Goal: Task Accomplishment & Management: Use online tool/utility

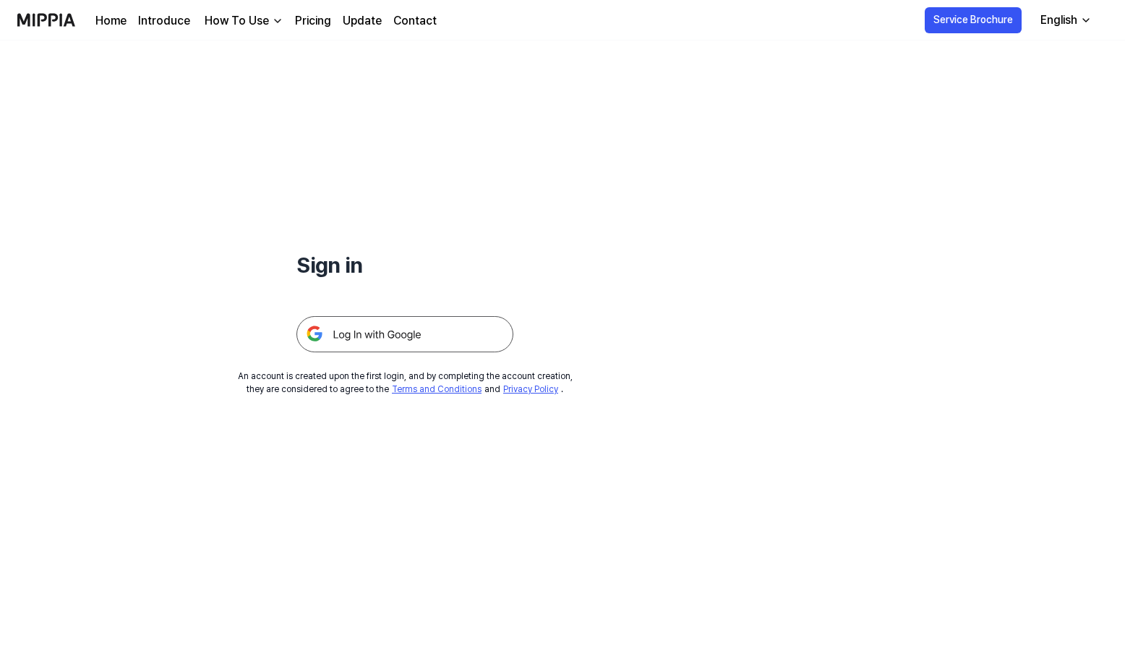
click at [394, 339] on img at bounding box center [404, 334] width 217 height 36
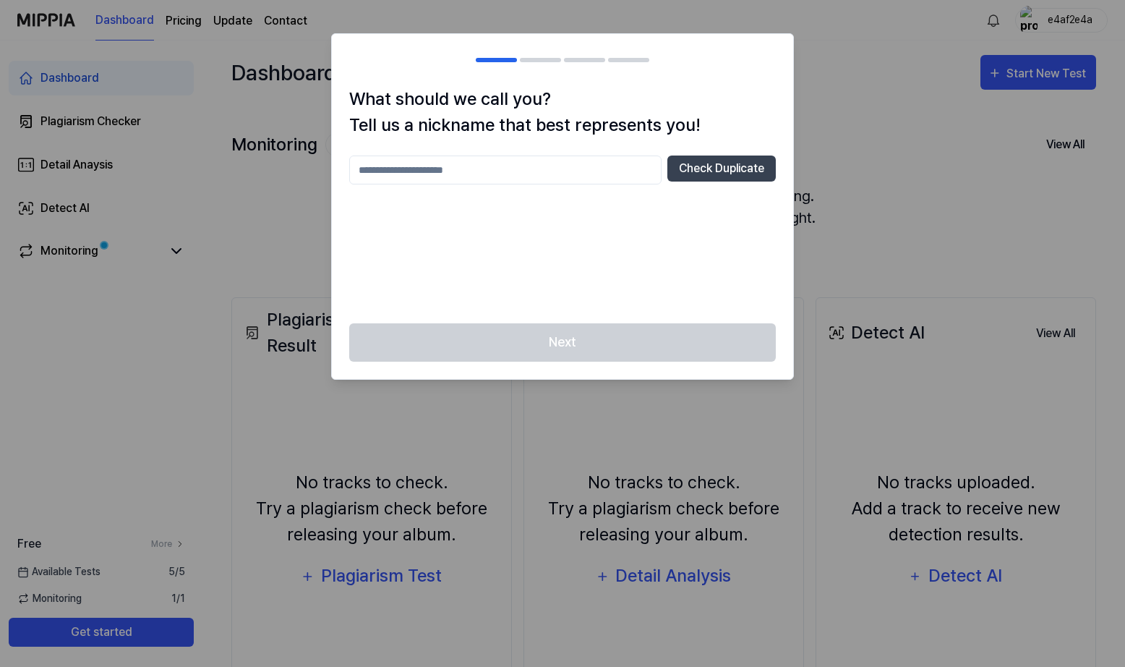
click at [463, 165] on input "text" at bounding box center [505, 169] width 312 height 29
type input "*****"
click at [549, 309] on div "What should we call you? Tell us a nickname that best represents you! ***** Che…" at bounding box center [562, 204] width 461 height 237
click at [702, 176] on button "Check Duplicate" at bounding box center [721, 168] width 108 height 26
click at [700, 168] on button "Check Duplicate" at bounding box center [721, 168] width 108 height 26
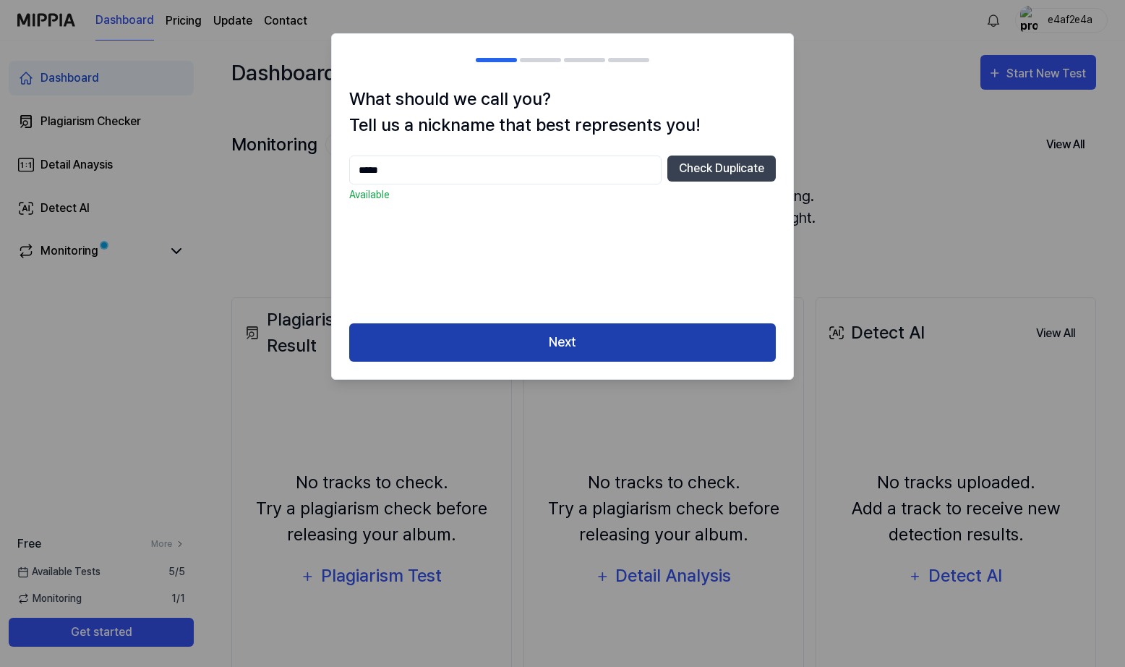
click at [596, 353] on button "Next" at bounding box center [562, 342] width 427 height 38
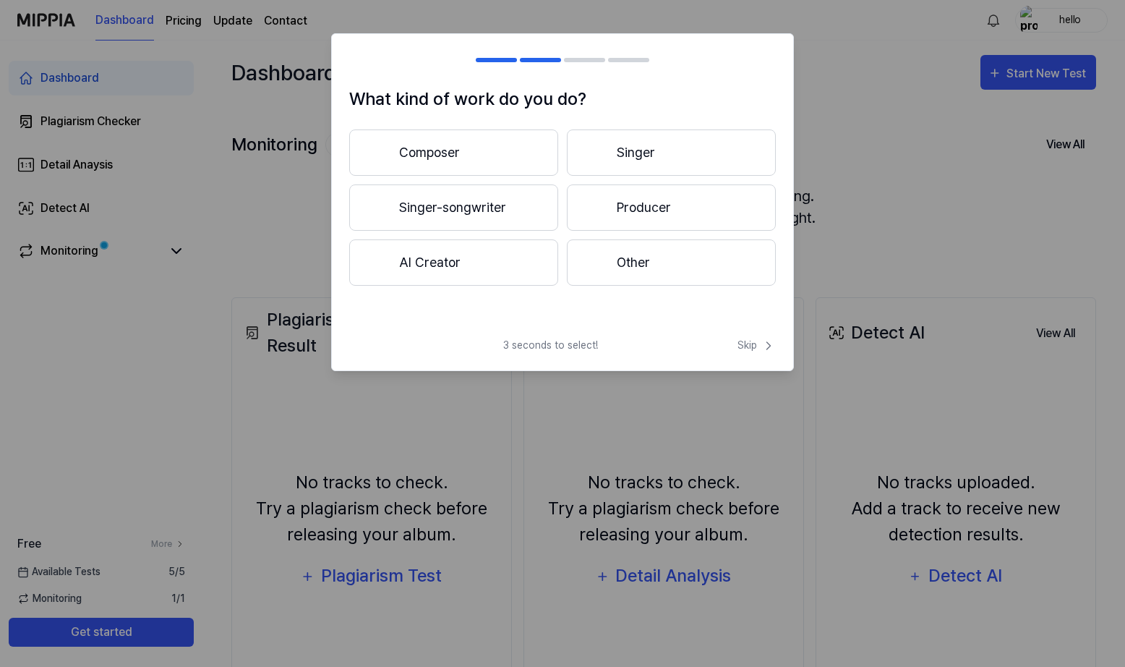
click at [455, 132] on button "Composer" at bounding box center [453, 152] width 209 height 46
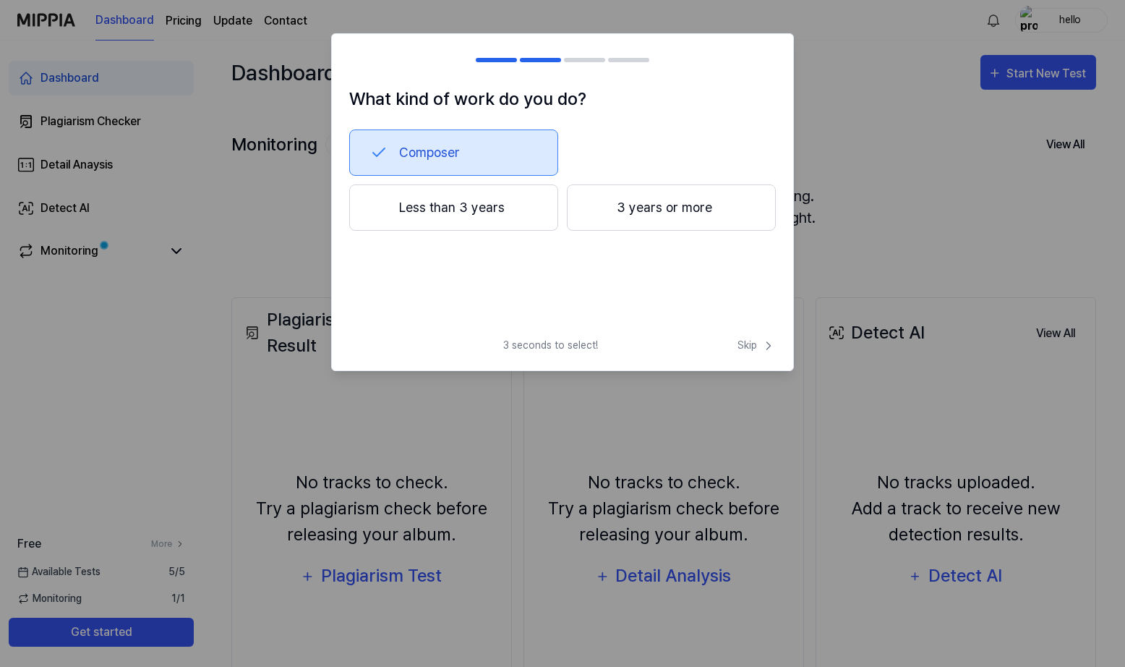
click at [652, 221] on button "3 years or more" at bounding box center [671, 207] width 209 height 46
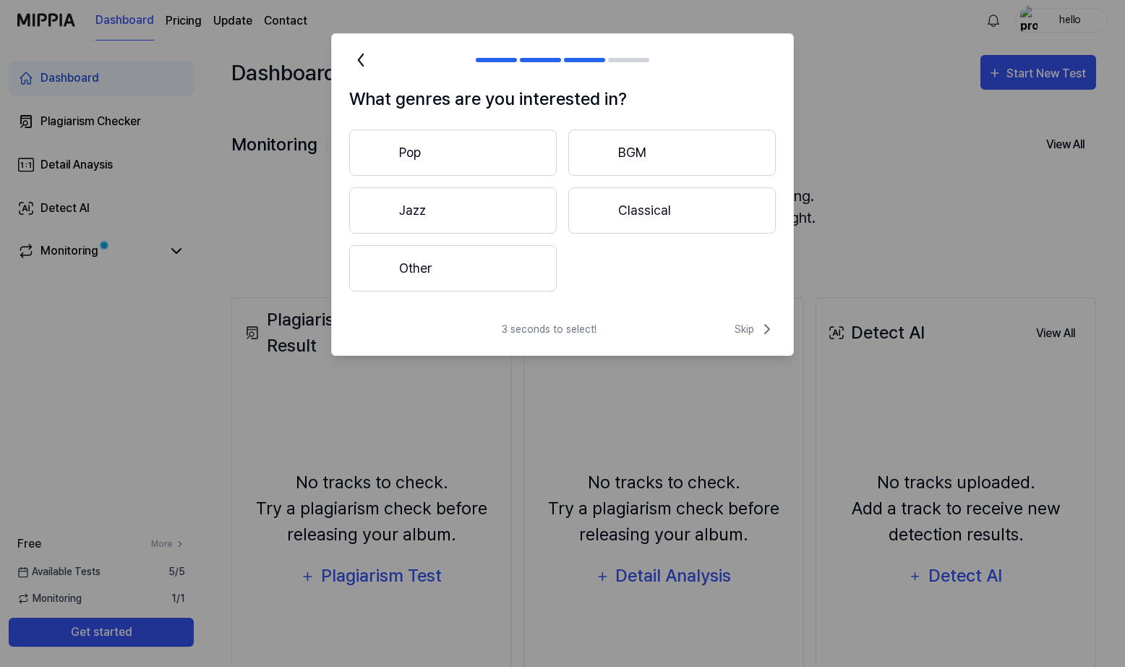
click at [492, 269] on button "Other" at bounding box center [452, 268] width 207 height 46
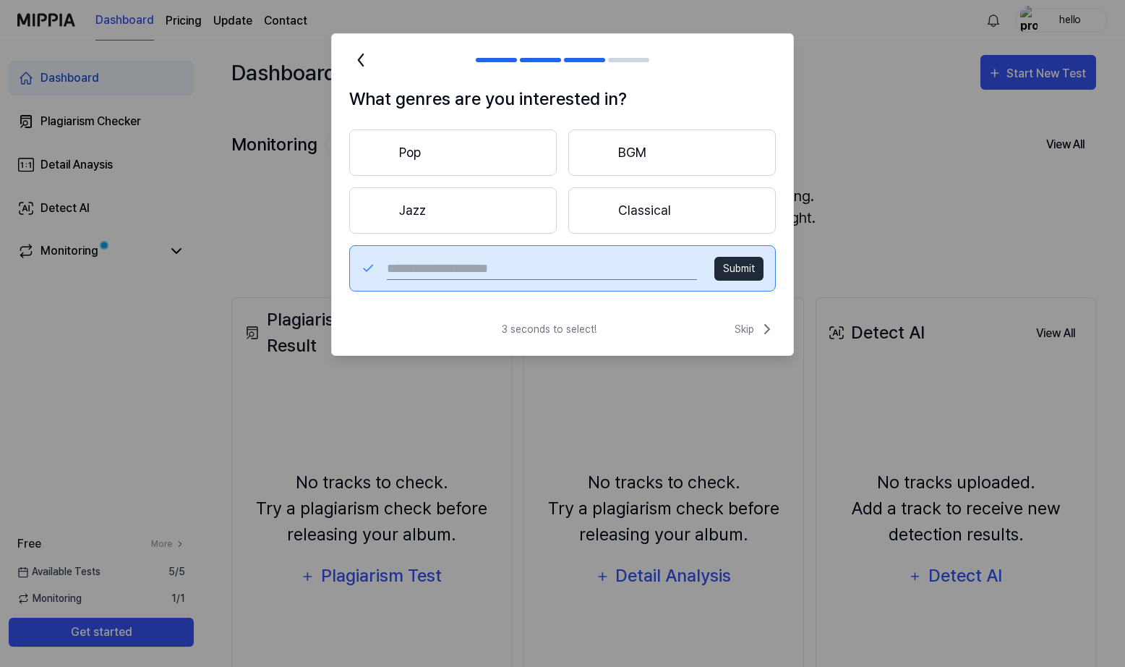
click at [753, 267] on button "Submit" at bounding box center [738, 269] width 49 height 24
click at [577, 270] on input "text" at bounding box center [542, 268] width 310 height 23
type input "****"
click at [751, 270] on button "Submit" at bounding box center [738, 269] width 49 height 24
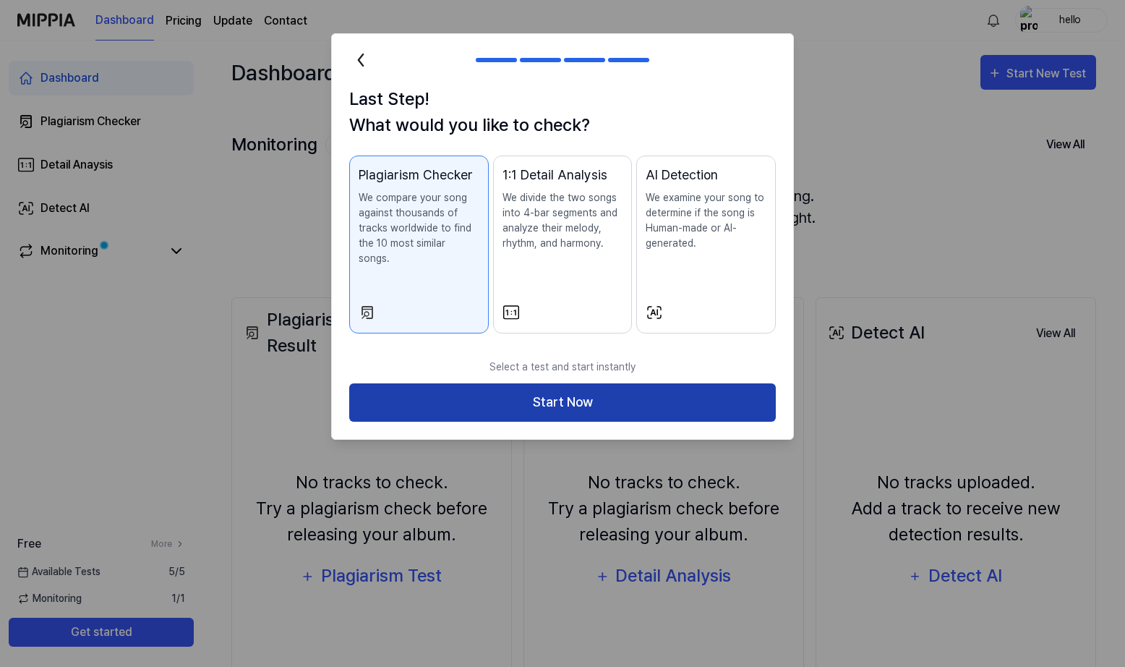
click at [555, 383] on button "Start Now" at bounding box center [562, 402] width 427 height 38
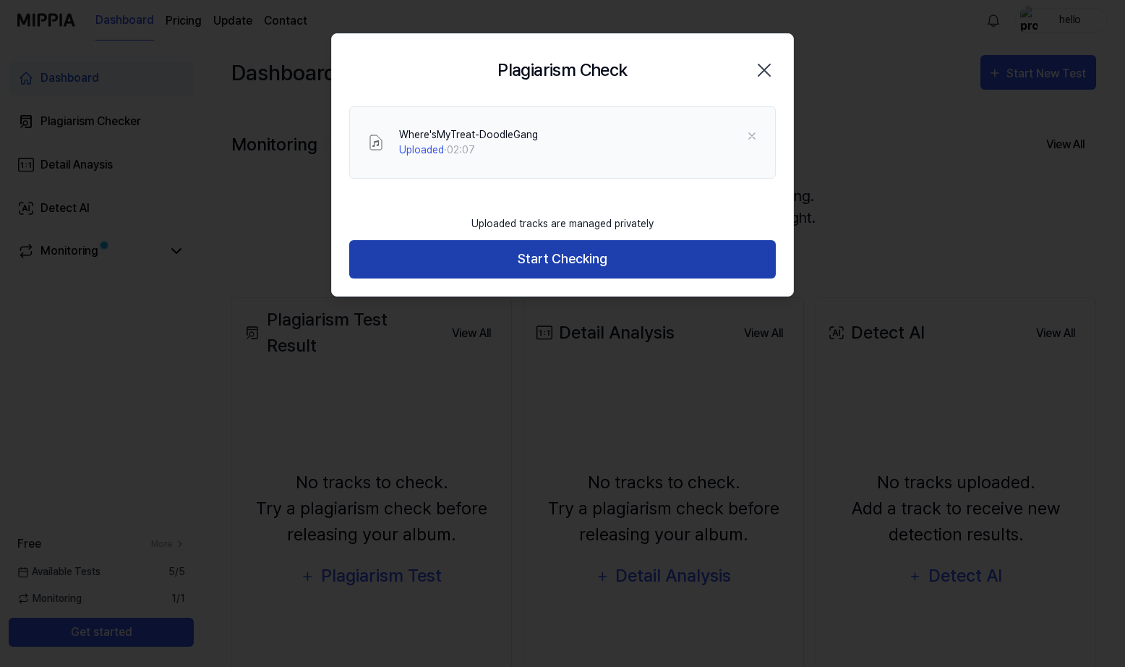
click at [603, 259] on button "Start Checking" at bounding box center [562, 259] width 427 height 38
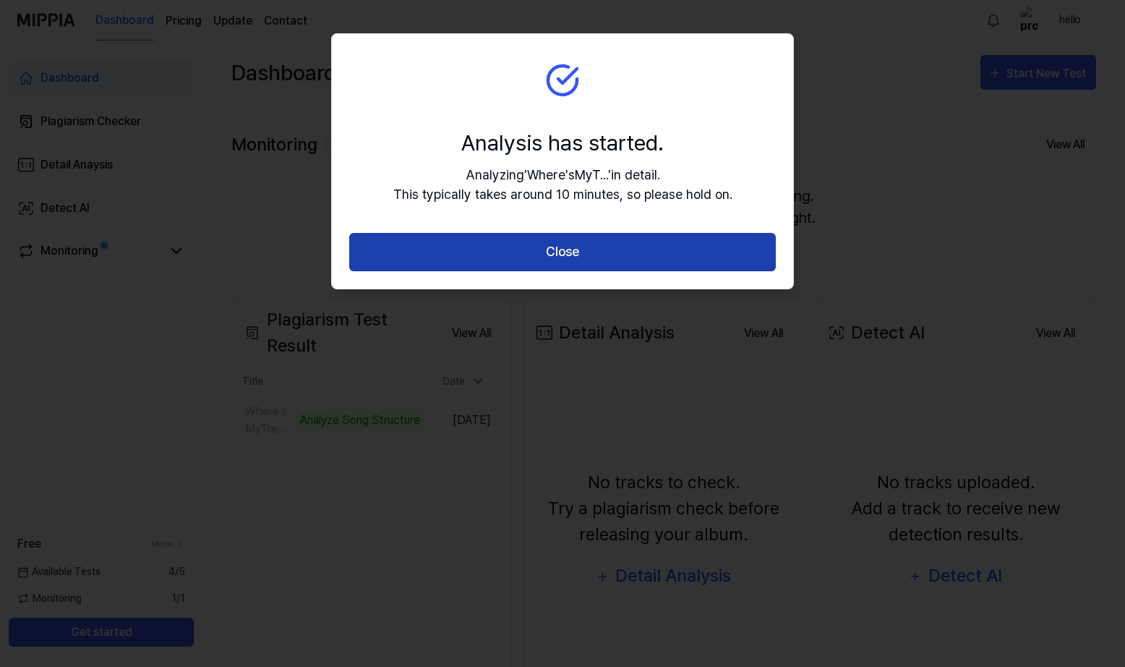
click at [604, 259] on button "Close" at bounding box center [562, 252] width 427 height 38
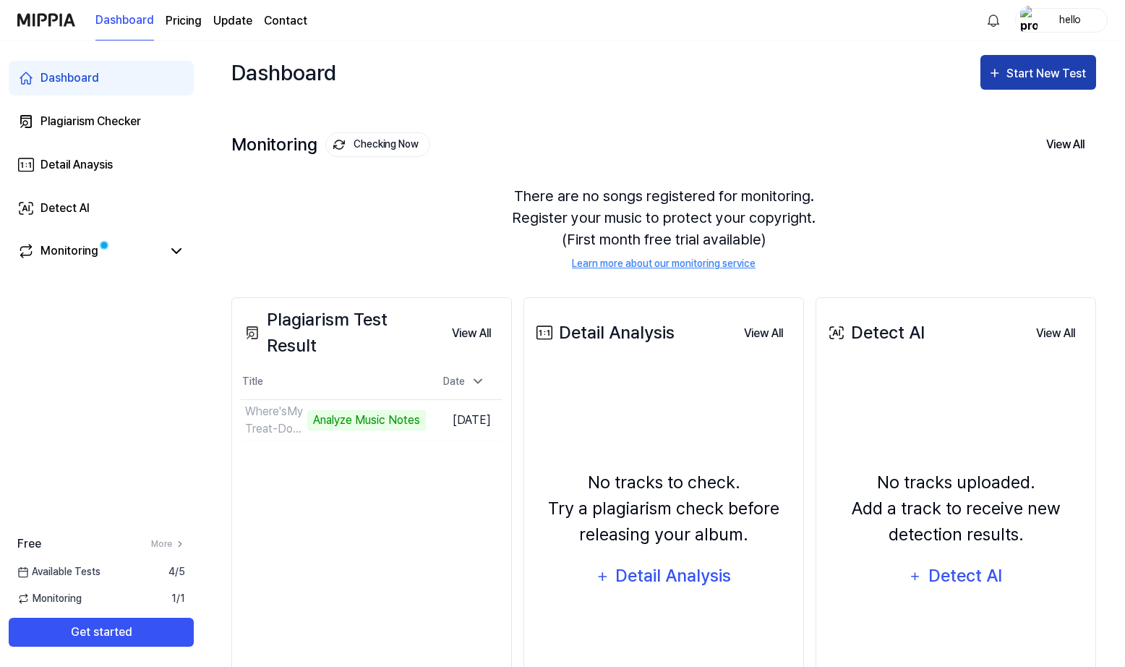
click at [1022, 66] on div "Start New Test" at bounding box center [1047, 73] width 82 height 19
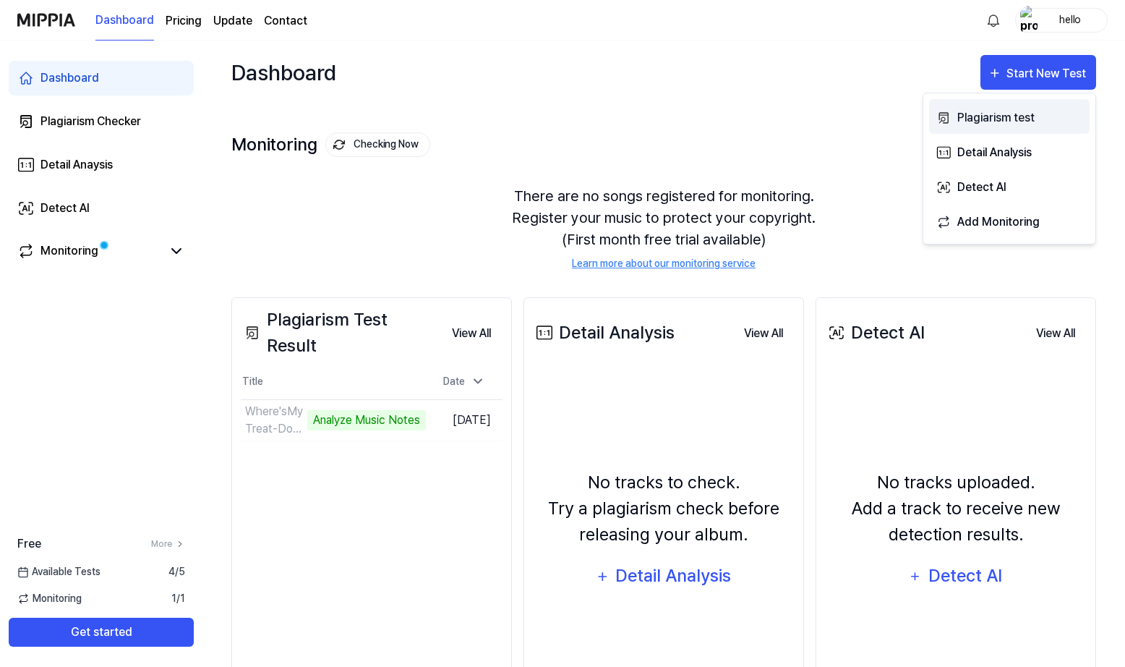
click at [1015, 123] on div "Plagiarism test" at bounding box center [1020, 117] width 126 height 19
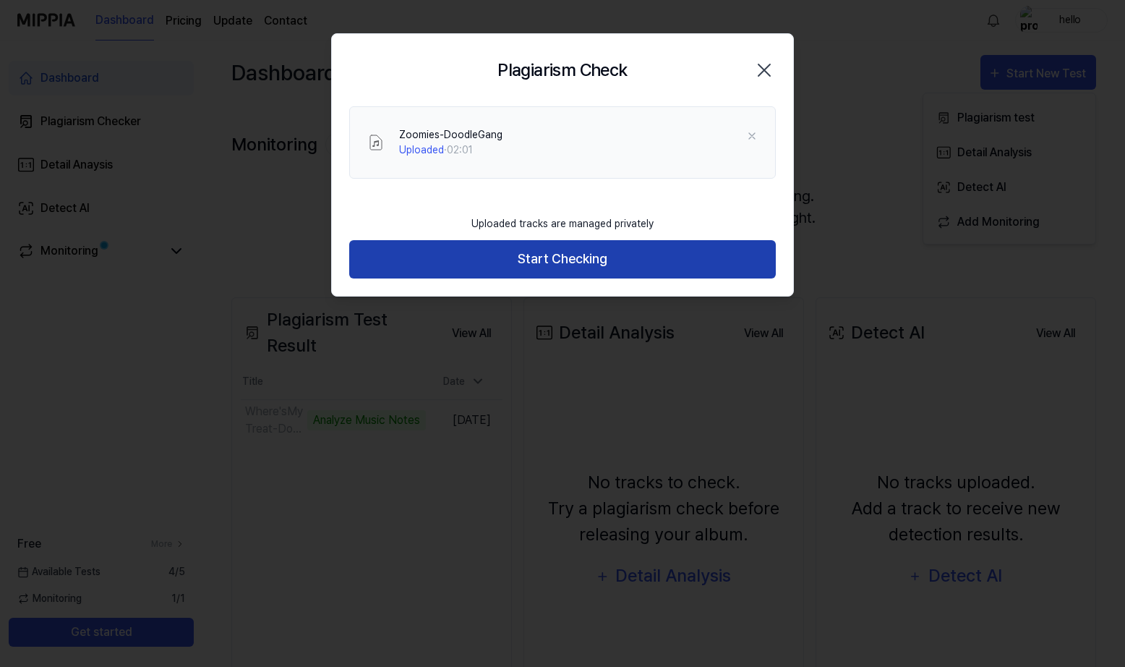
click at [569, 262] on button "Start Checking" at bounding box center [562, 259] width 427 height 38
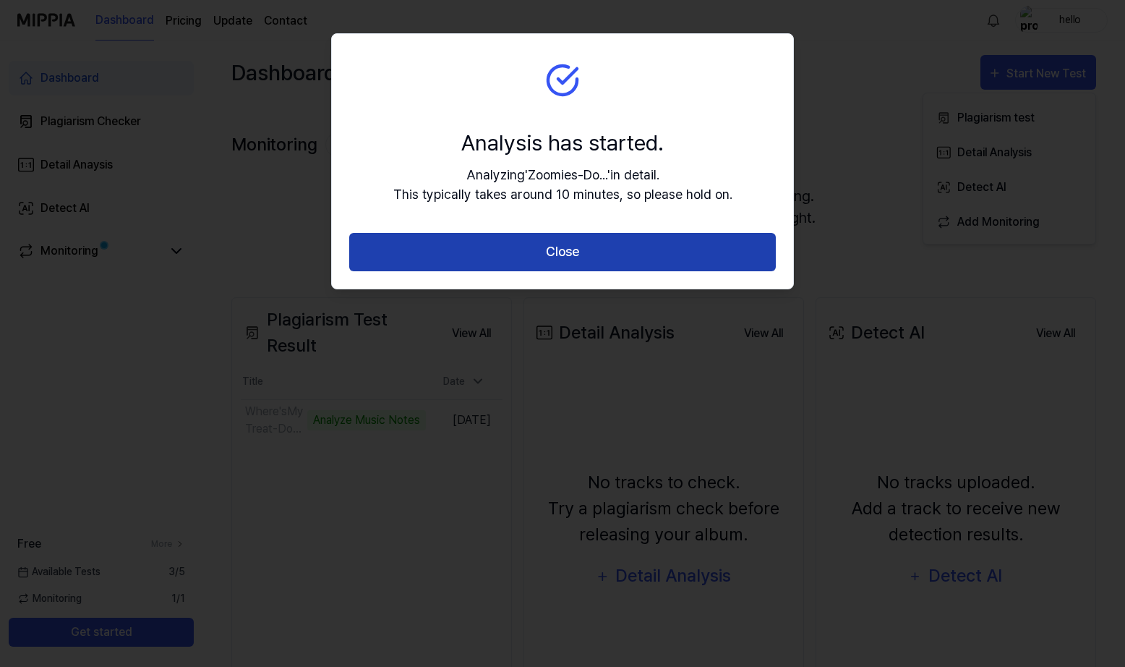
click at [630, 251] on button "Close" at bounding box center [562, 252] width 427 height 38
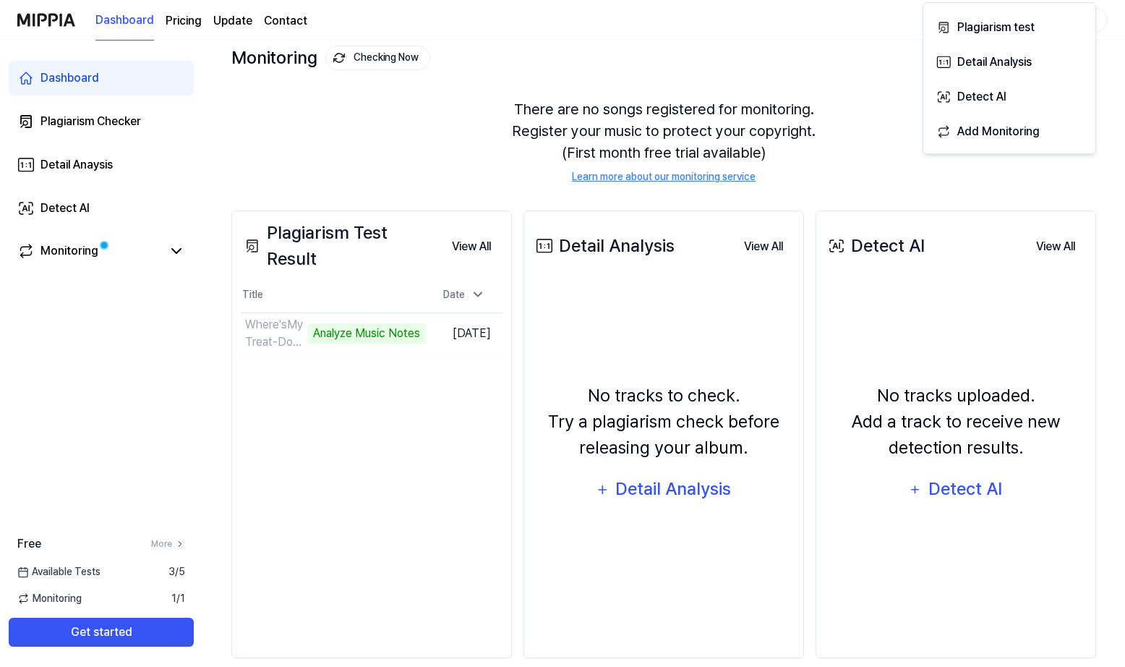
scroll to position [107, 0]
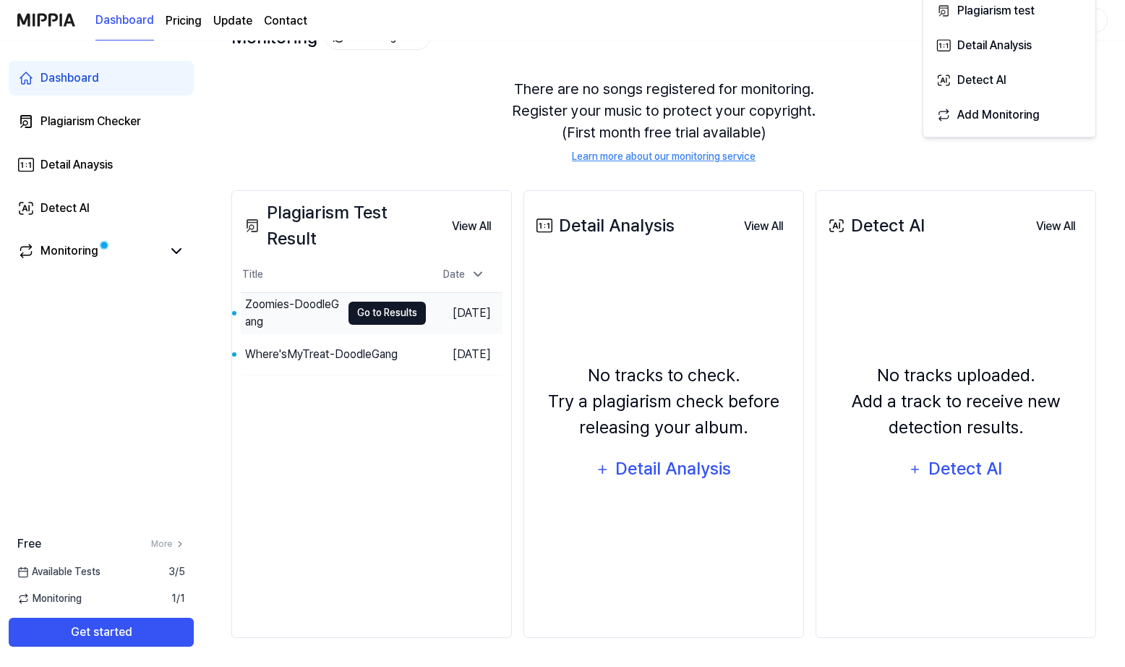
click at [384, 314] on button "Go to Results" at bounding box center [386, 312] width 77 height 23
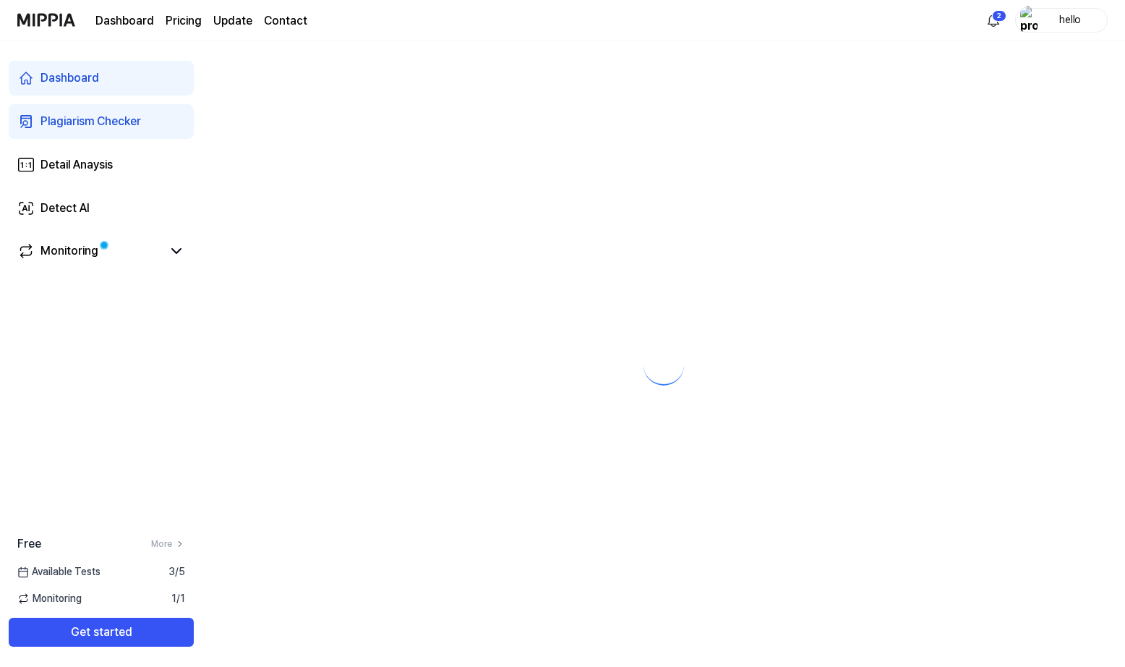
scroll to position [0, 0]
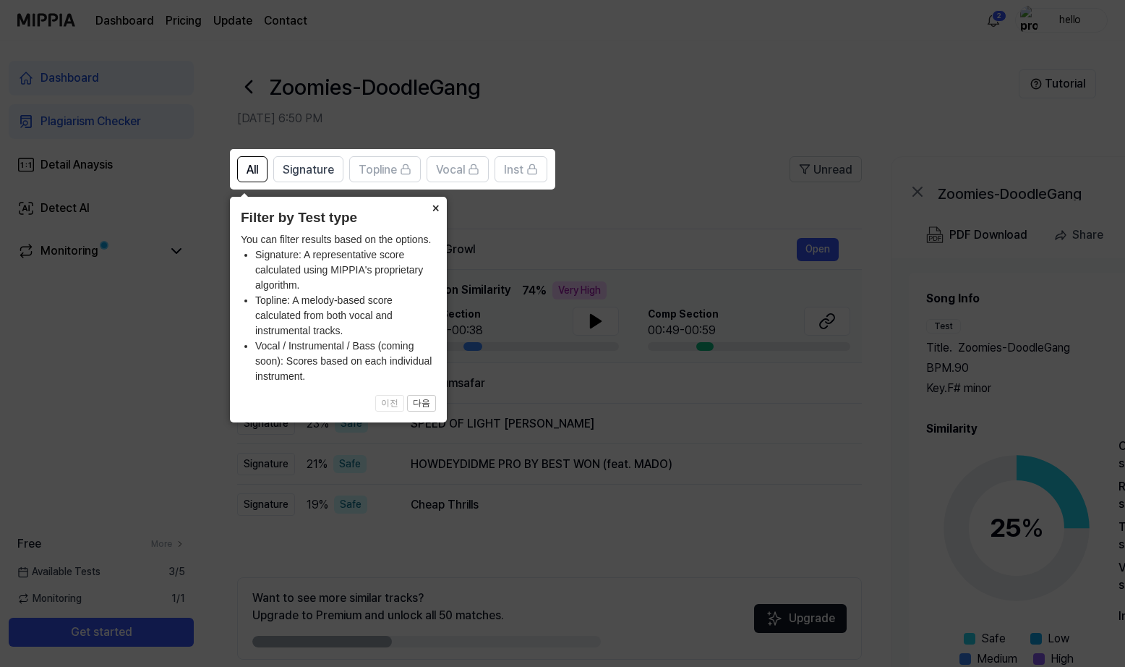
click at [430, 207] on button "×" at bounding box center [435, 207] width 23 height 20
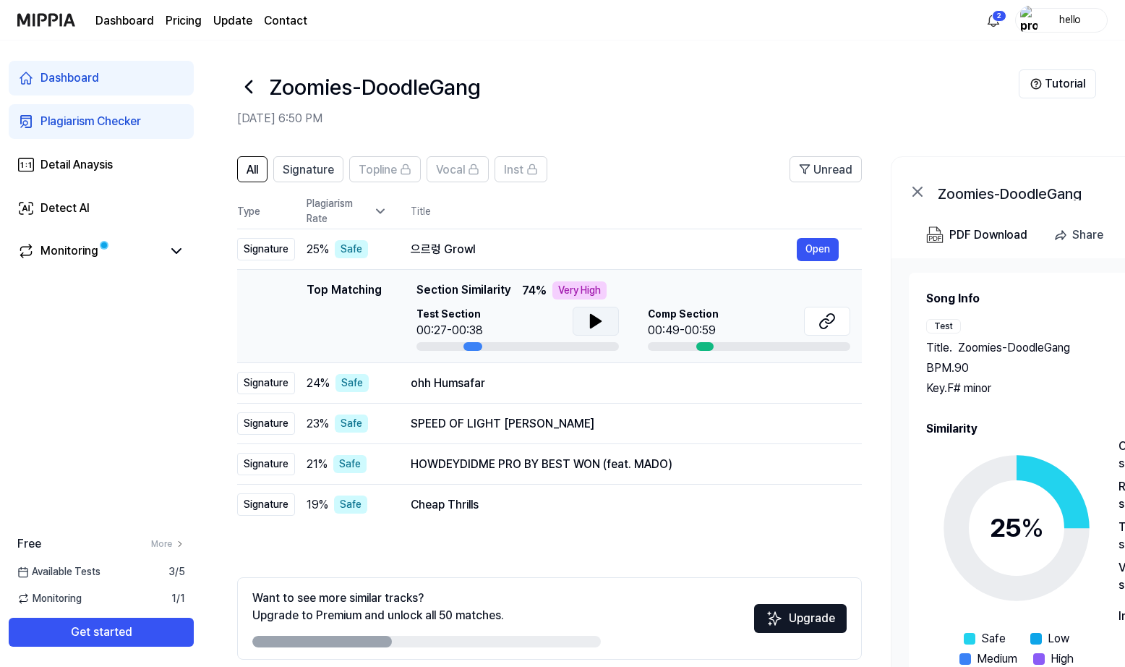
click at [579, 316] on button at bounding box center [596, 321] width 46 height 29
click at [599, 322] on icon at bounding box center [598, 321] width 3 height 12
click at [838, 330] on button at bounding box center [827, 321] width 46 height 29
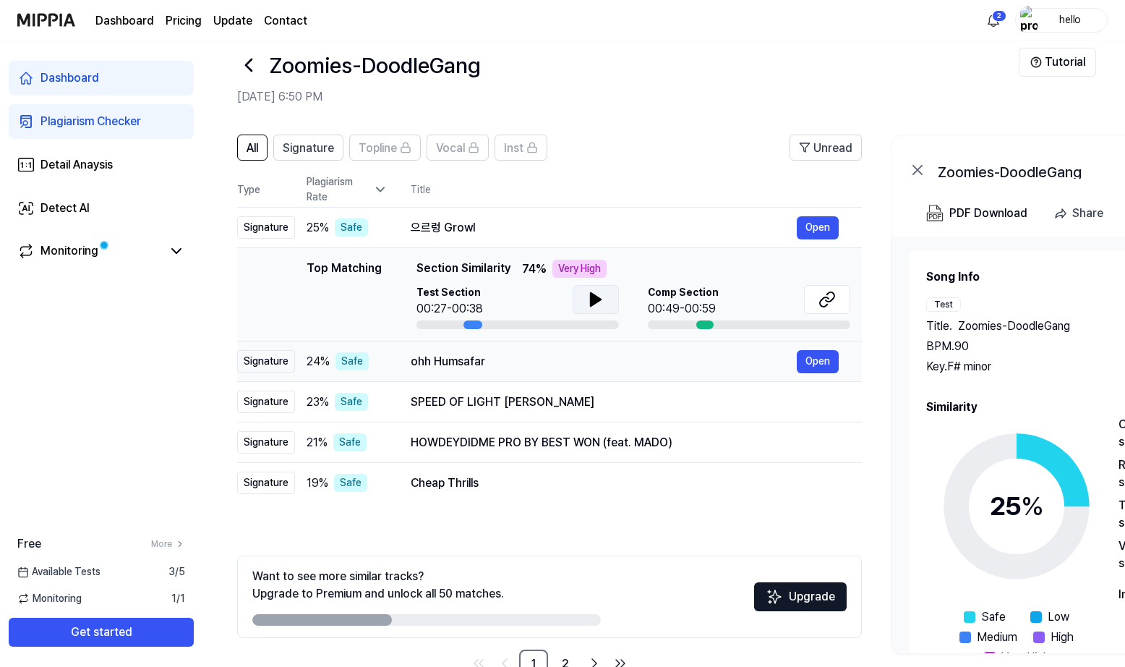
scroll to position [26, 0]
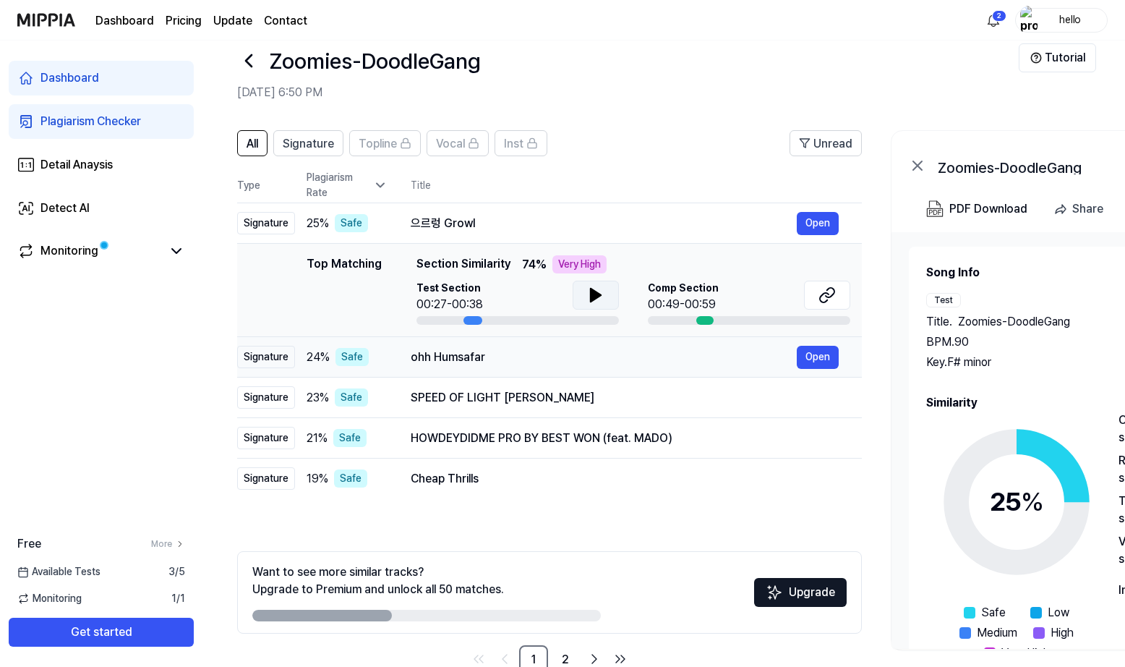
click at [545, 358] on div "ohh Humsafar" at bounding box center [604, 356] width 386 height 17
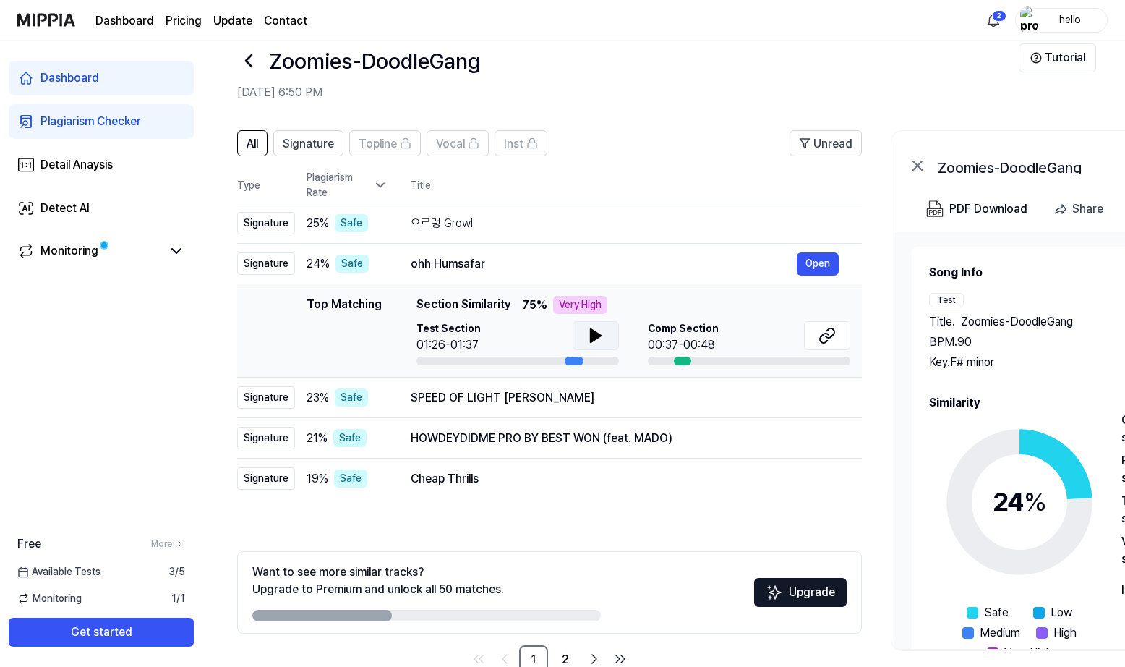
click at [593, 335] on icon at bounding box center [596, 335] width 10 height 13
click at [593, 335] on icon at bounding box center [592, 336] width 3 height 12
click at [459, 396] on div "SPEED OF LIGHT 제이오원" at bounding box center [604, 397] width 386 height 17
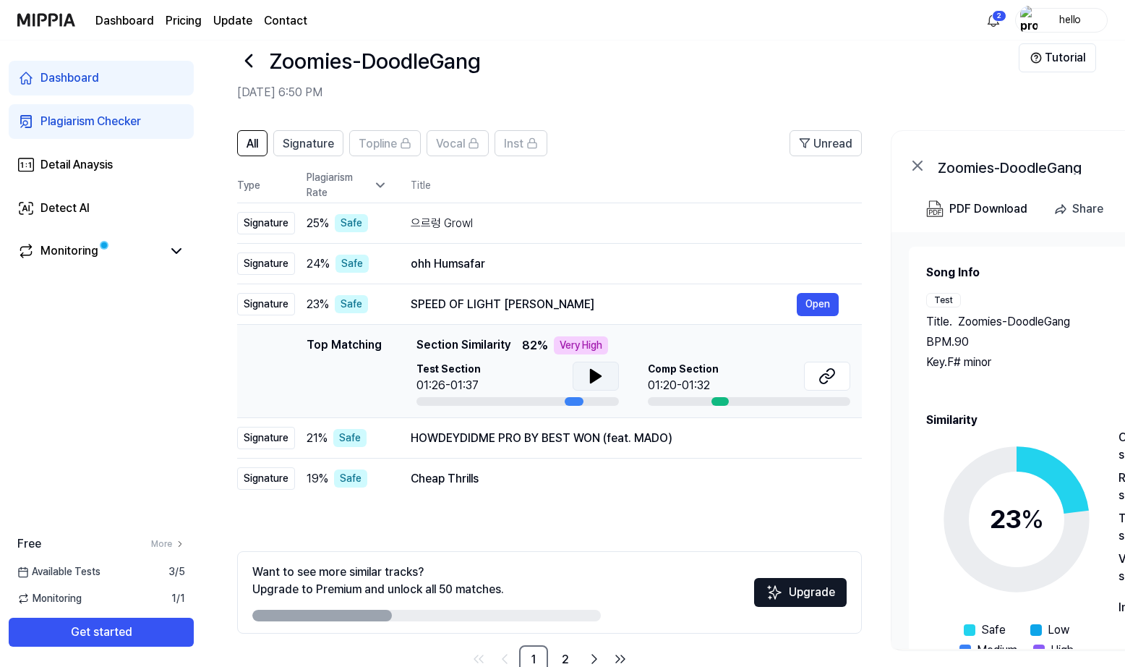
click at [596, 380] on icon at bounding box center [595, 375] width 17 height 17
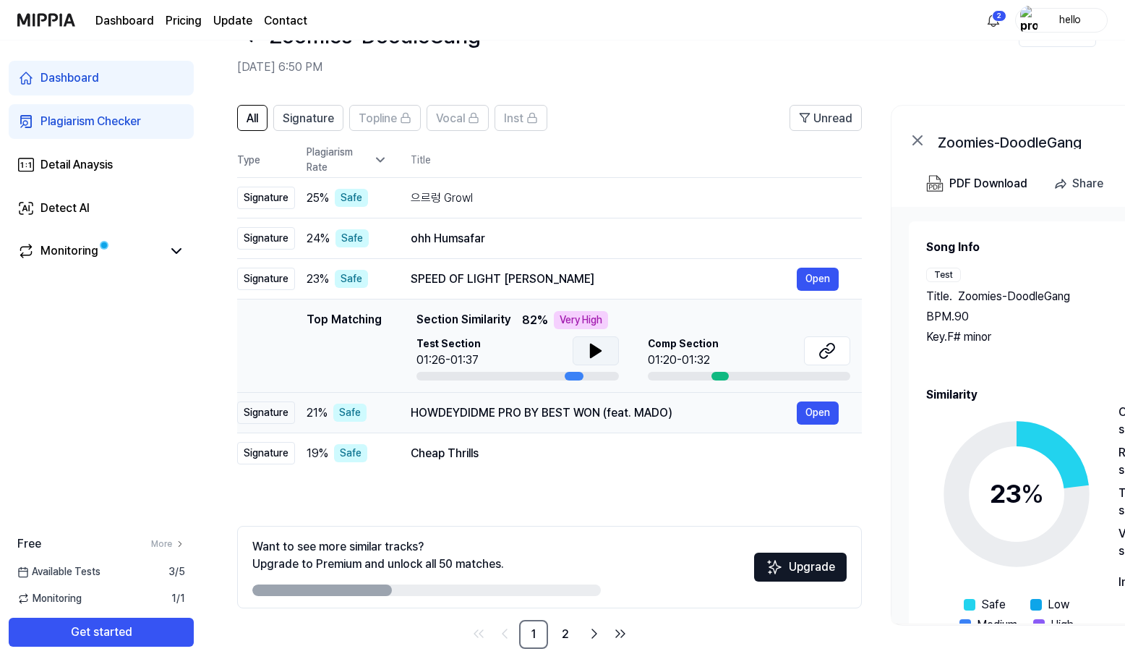
click at [554, 422] on div "HOWDEYDIDME PRO BY BEST WON (feat. MADO) Open" at bounding box center [625, 412] width 428 height 23
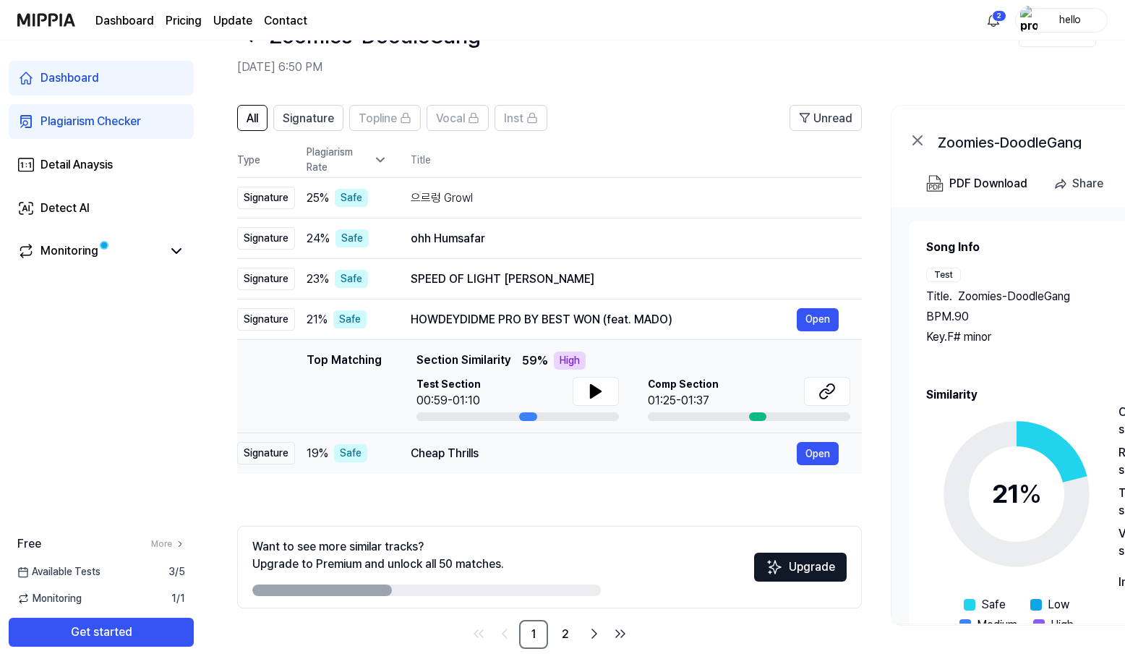
click at [523, 453] on div "Cheap Thrills" at bounding box center [604, 453] width 386 height 17
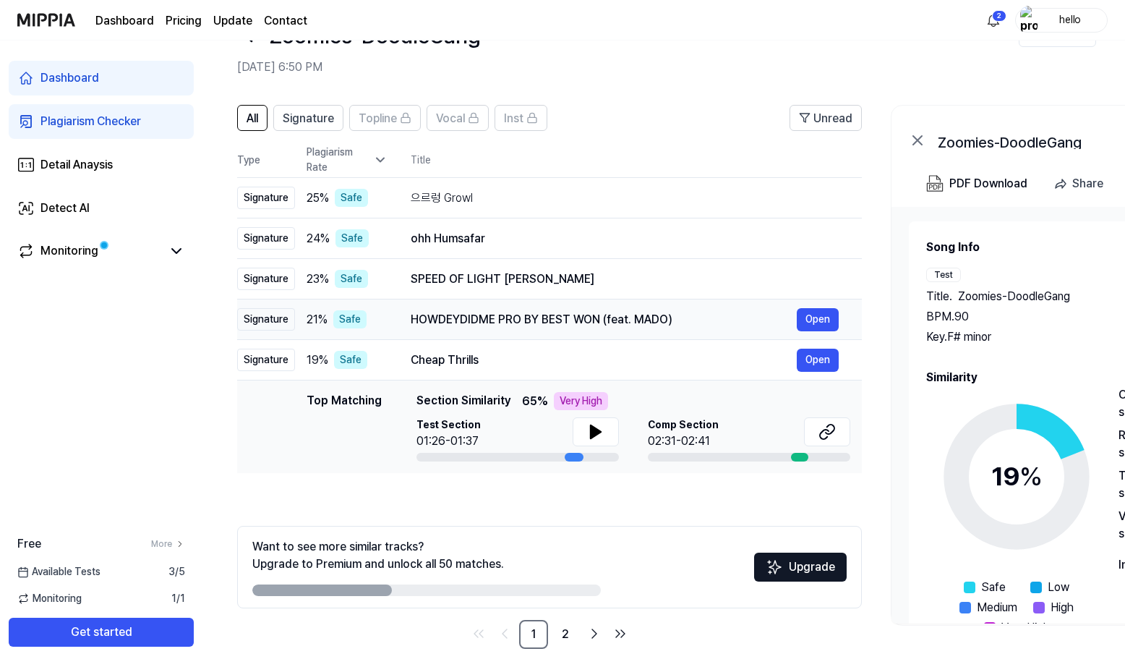
click at [548, 322] on div "HOWDEYDIDME PRO BY BEST WON (feat. MADO)" at bounding box center [604, 319] width 386 height 17
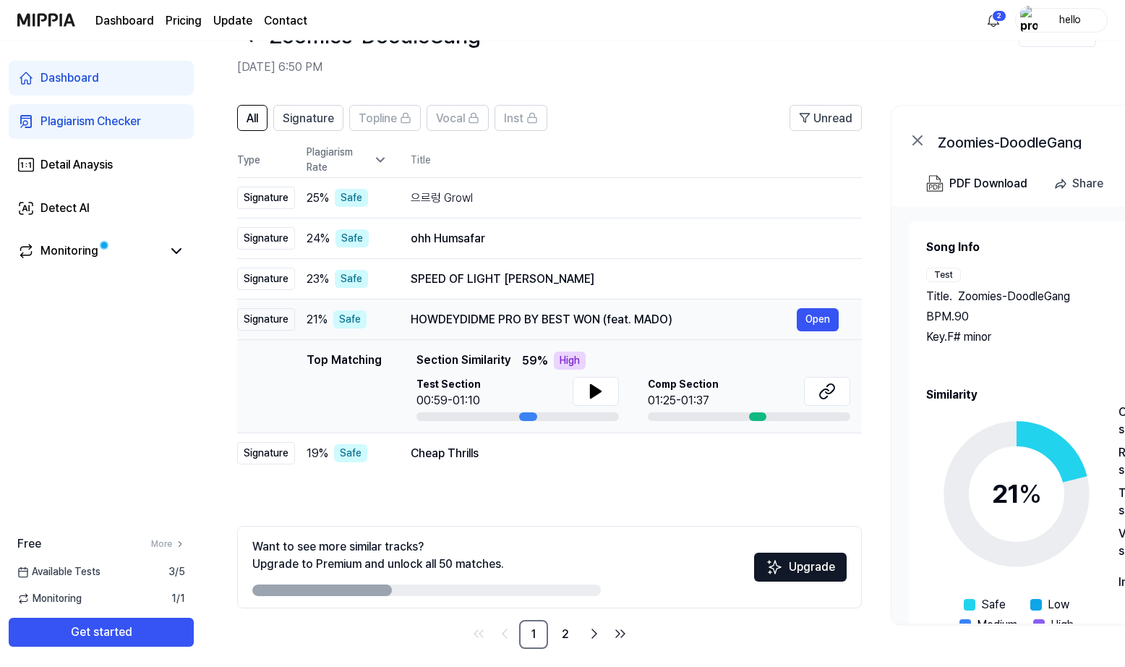
click at [498, 316] on div "HOWDEYDIDME PRO BY BEST WON (feat. MADO)" at bounding box center [604, 319] width 386 height 17
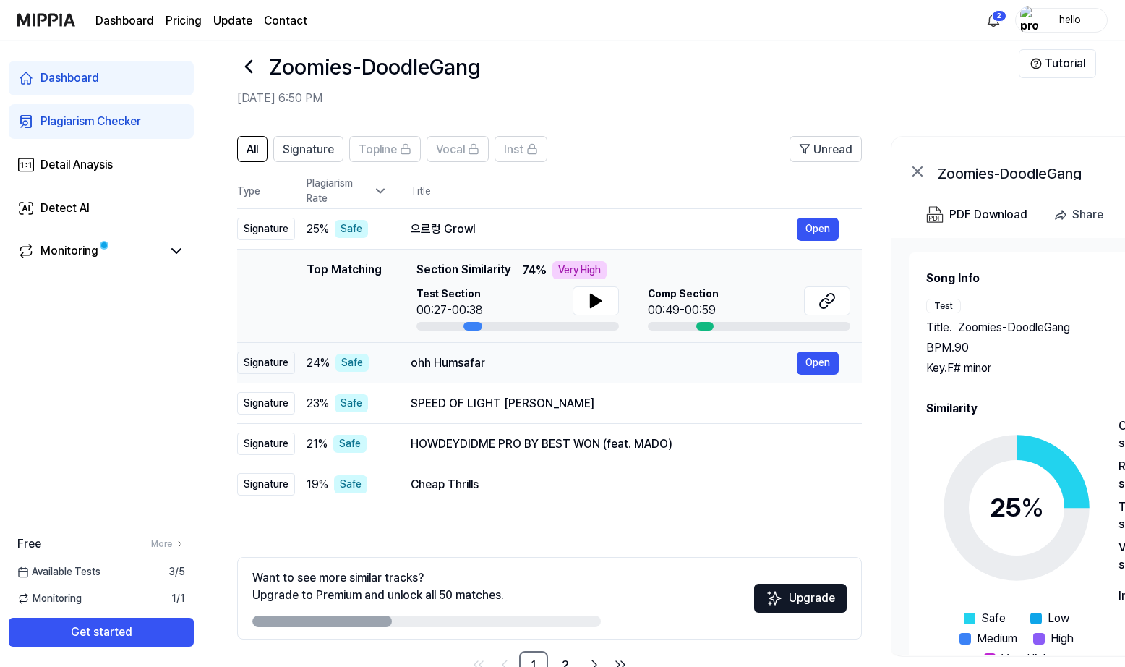
scroll to position [7, 0]
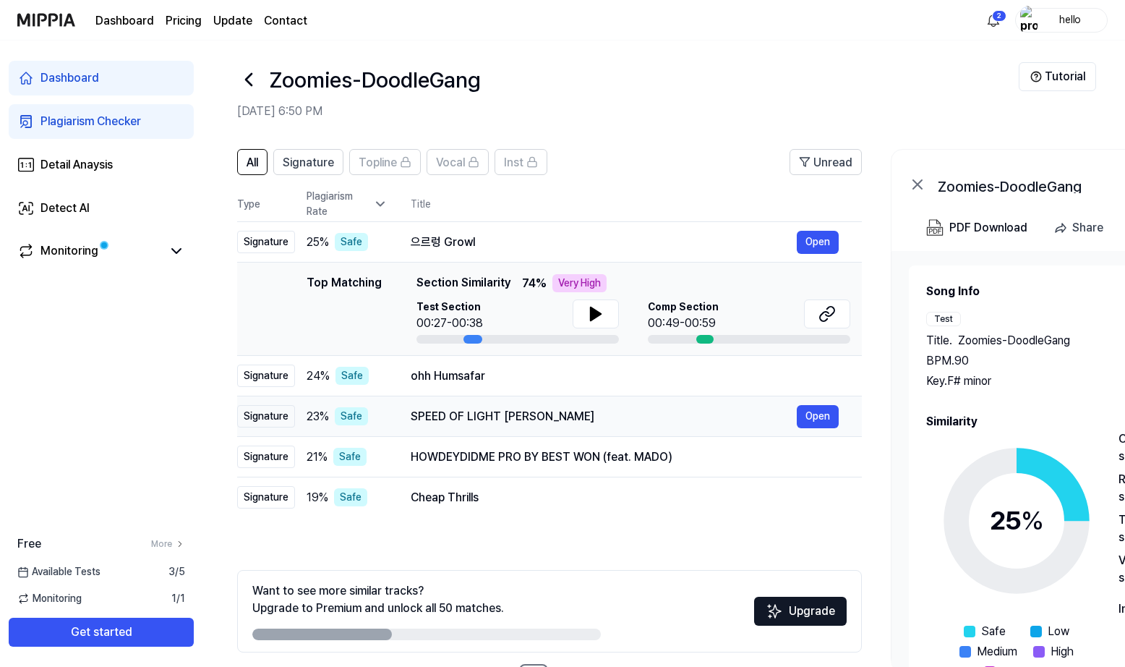
click at [515, 416] on div "SPEED OF LIGHT 제이오원" at bounding box center [604, 416] width 386 height 17
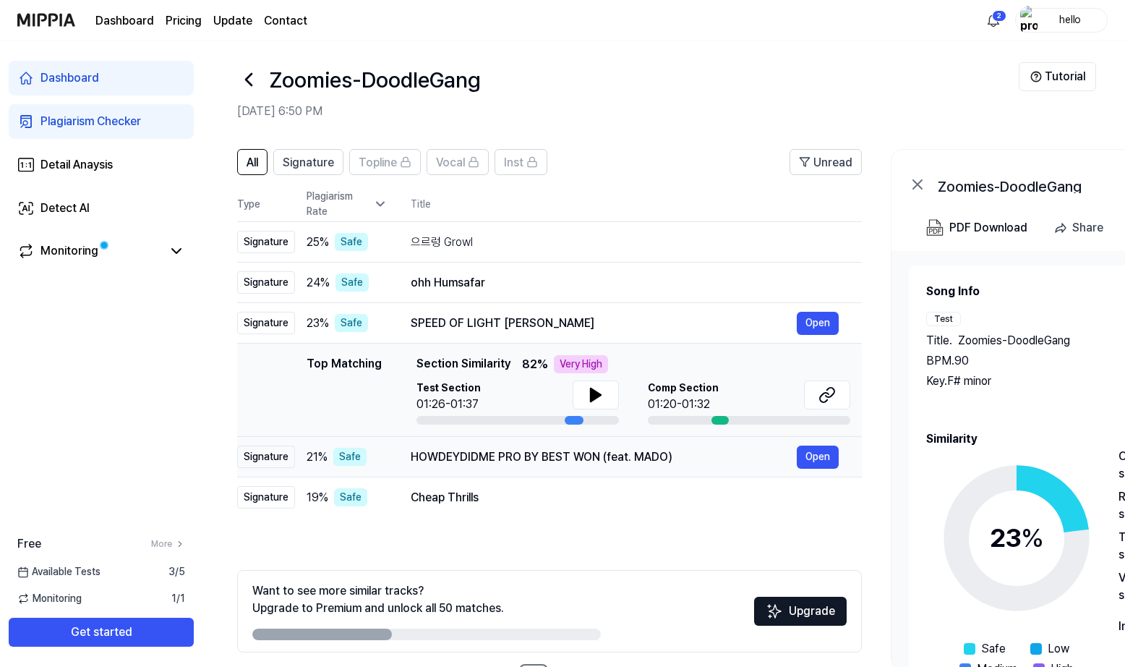
click at [578, 455] on div "HOWDEYDIDME PRO BY BEST WON (feat. MADO)" at bounding box center [604, 456] width 386 height 17
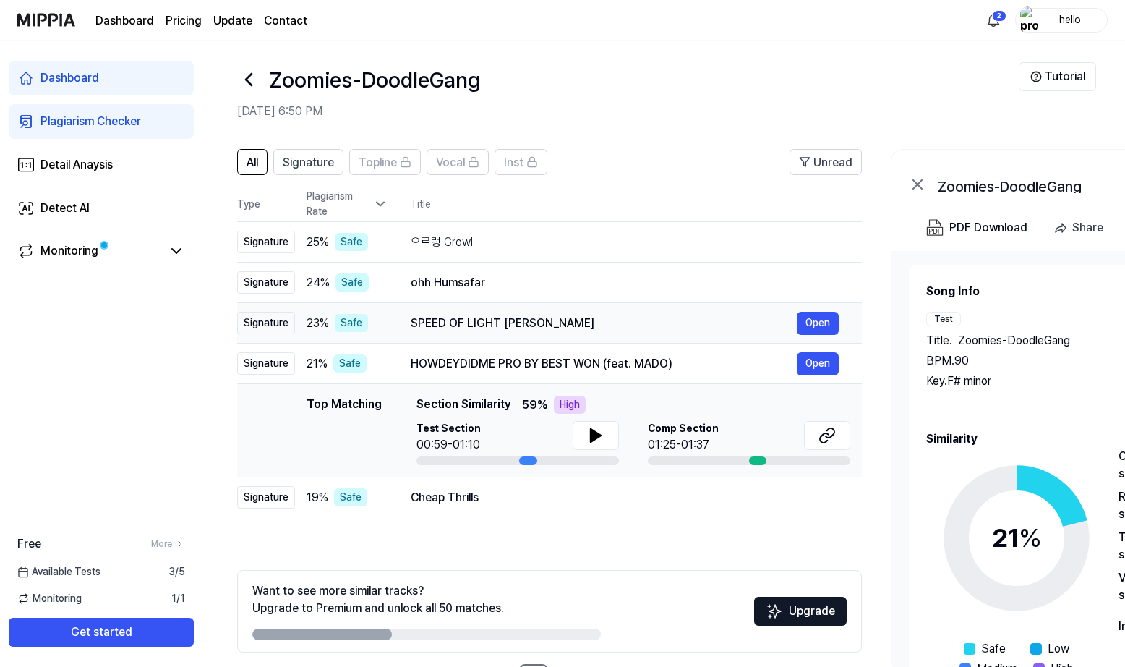
click at [482, 315] on div "SPEED OF LIGHT 제이오원" at bounding box center [604, 323] width 386 height 17
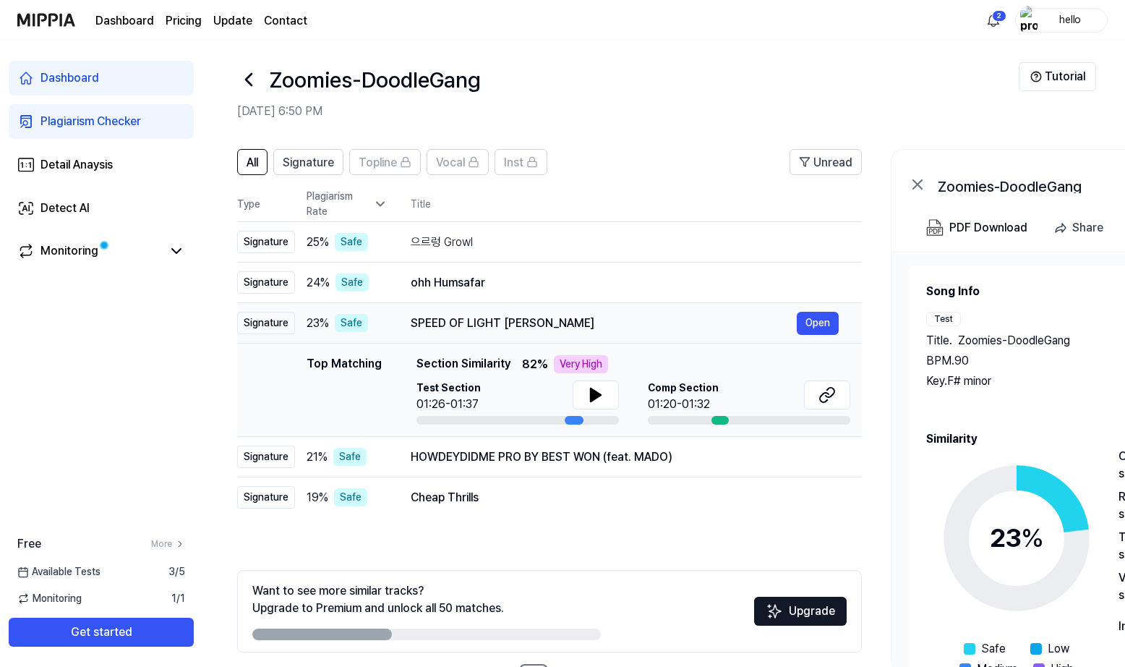
scroll to position [0, 1]
click at [481, 290] on div "ohh Humsafar" at bounding box center [603, 282] width 386 height 17
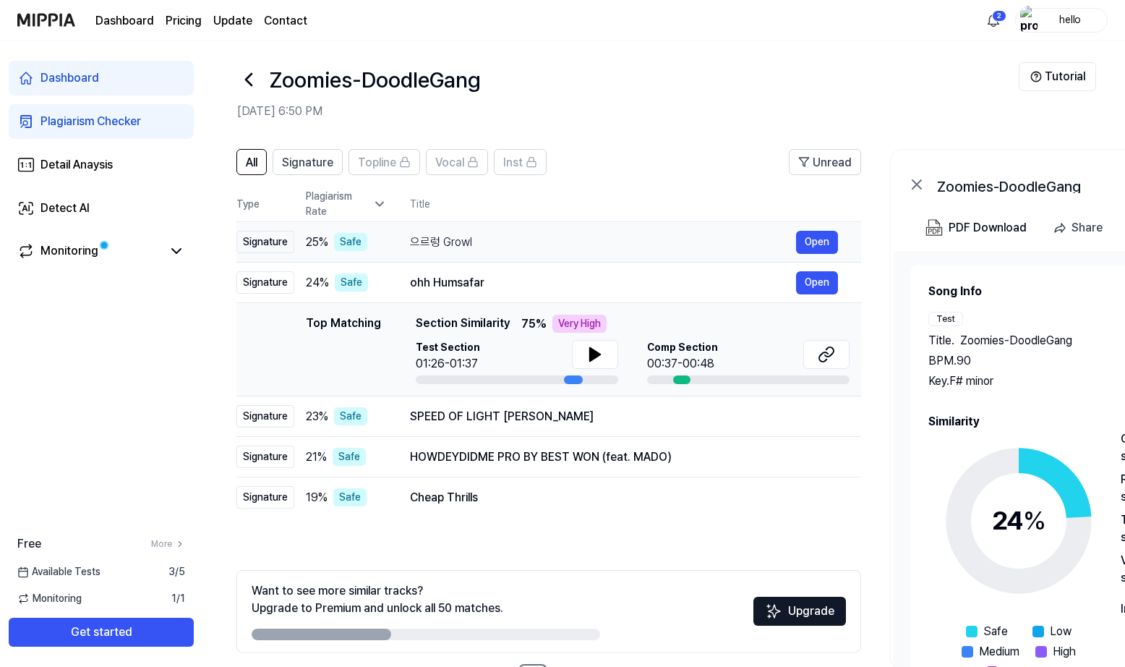
click at [470, 256] on td "으르렁 Growl Open" at bounding box center [624, 242] width 474 height 40
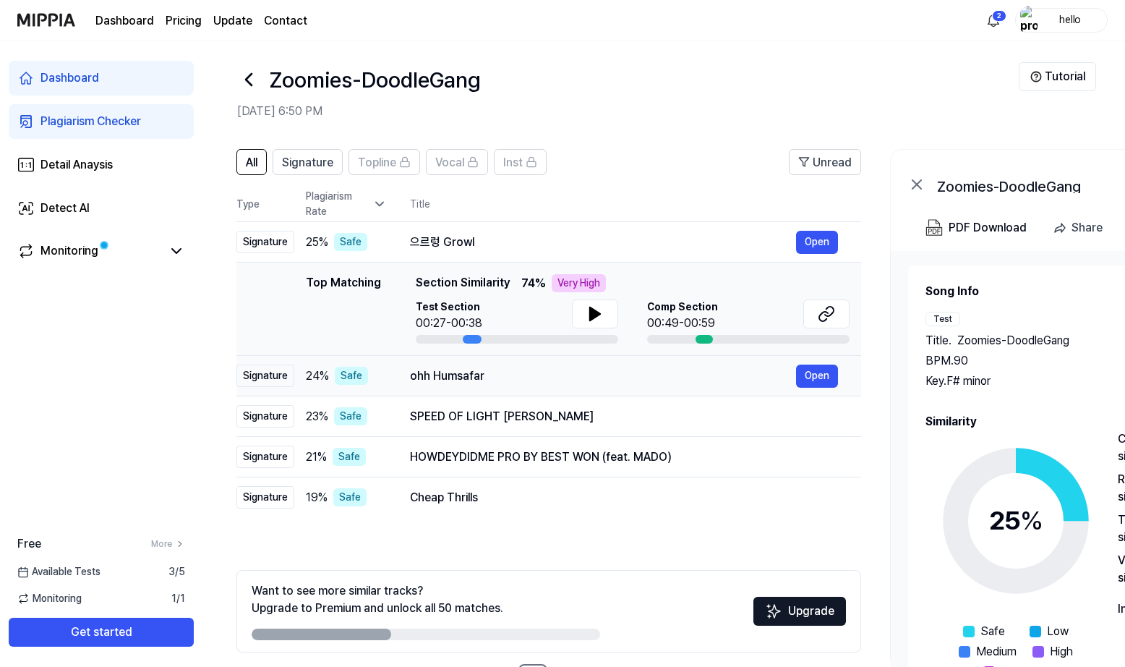
click at [476, 391] on td "ohh Humsafar Open" at bounding box center [624, 376] width 474 height 40
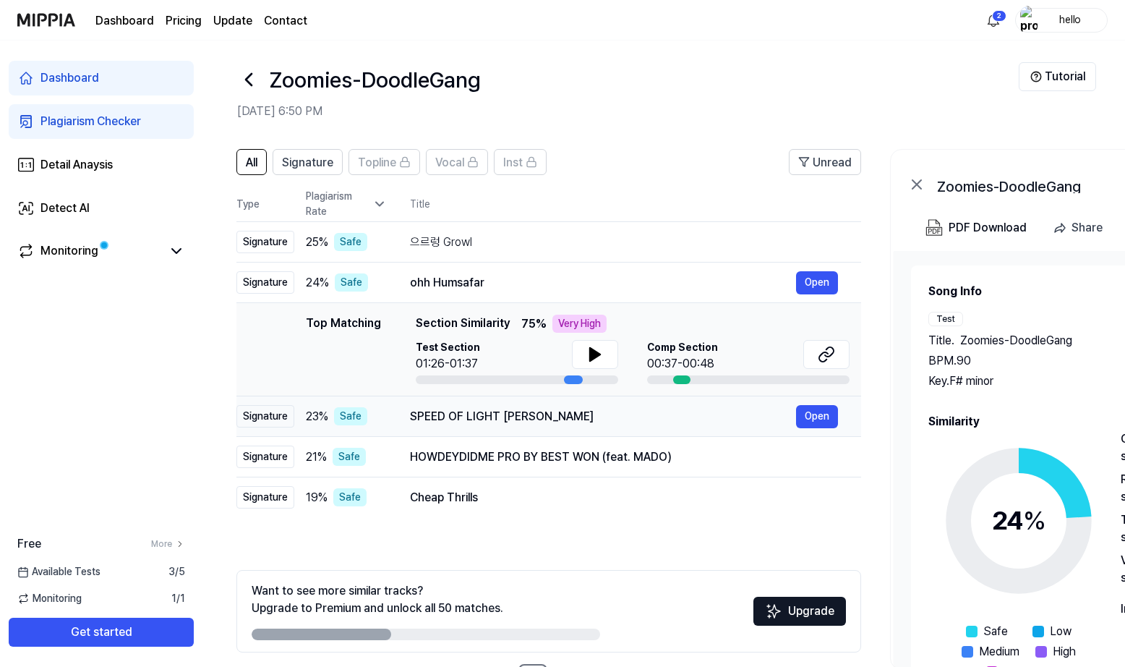
click at [484, 415] on div "SPEED OF LIGHT 제이오원" at bounding box center [603, 416] width 386 height 17
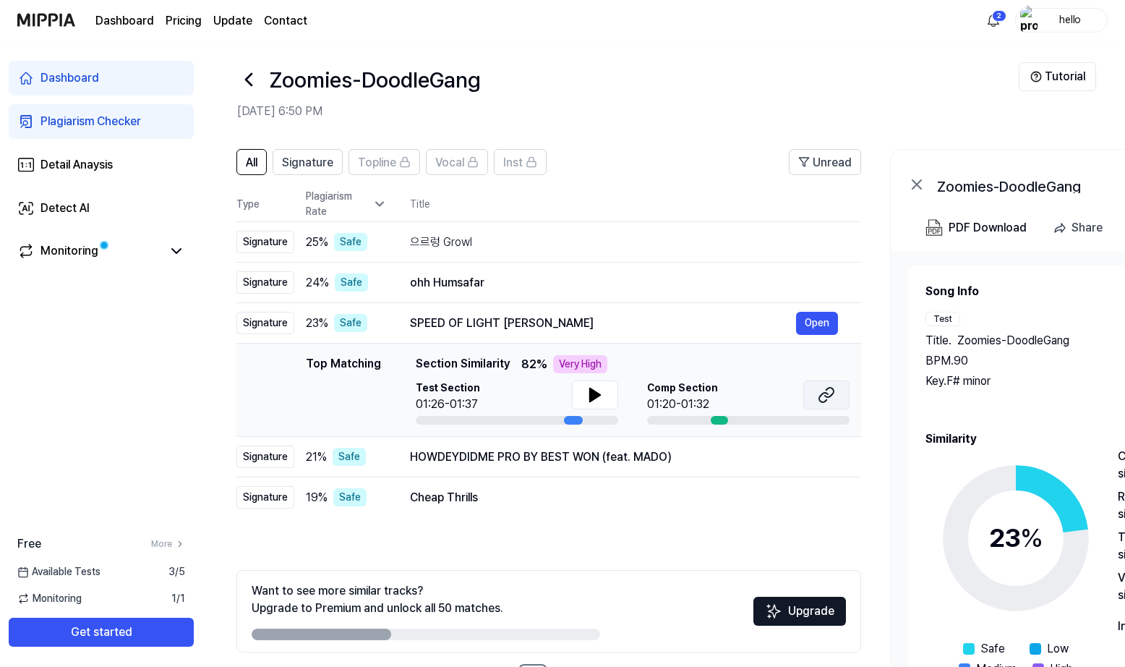
click at [837, 389] on button at bounding box center [826, 394] width 46 height 29
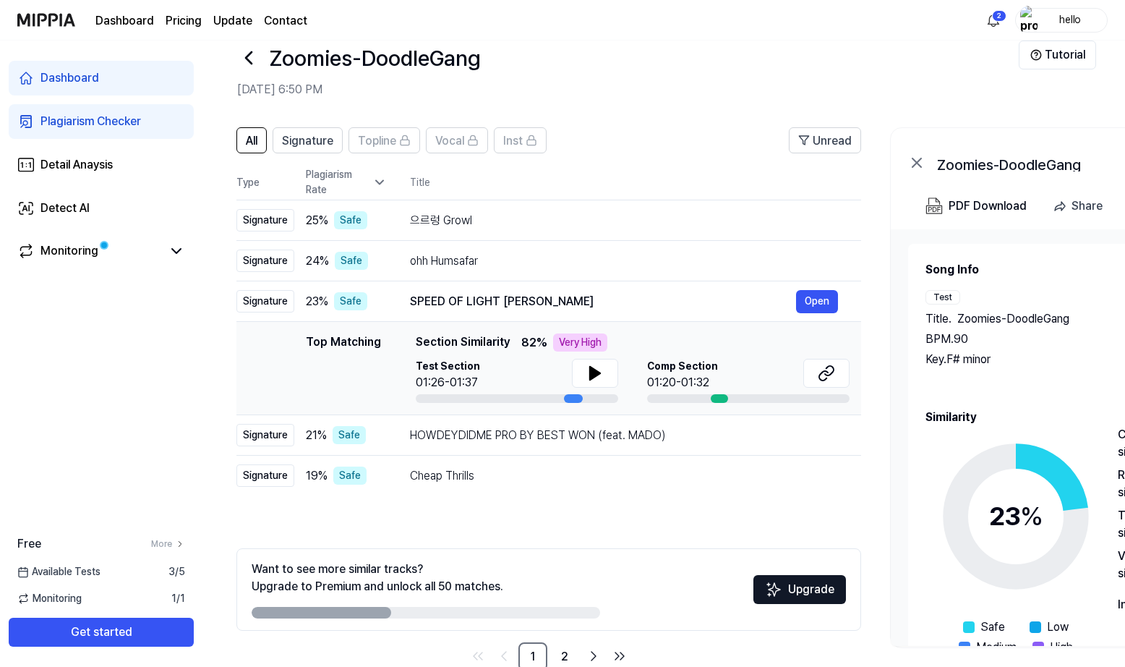
scroll to position [0, 0]
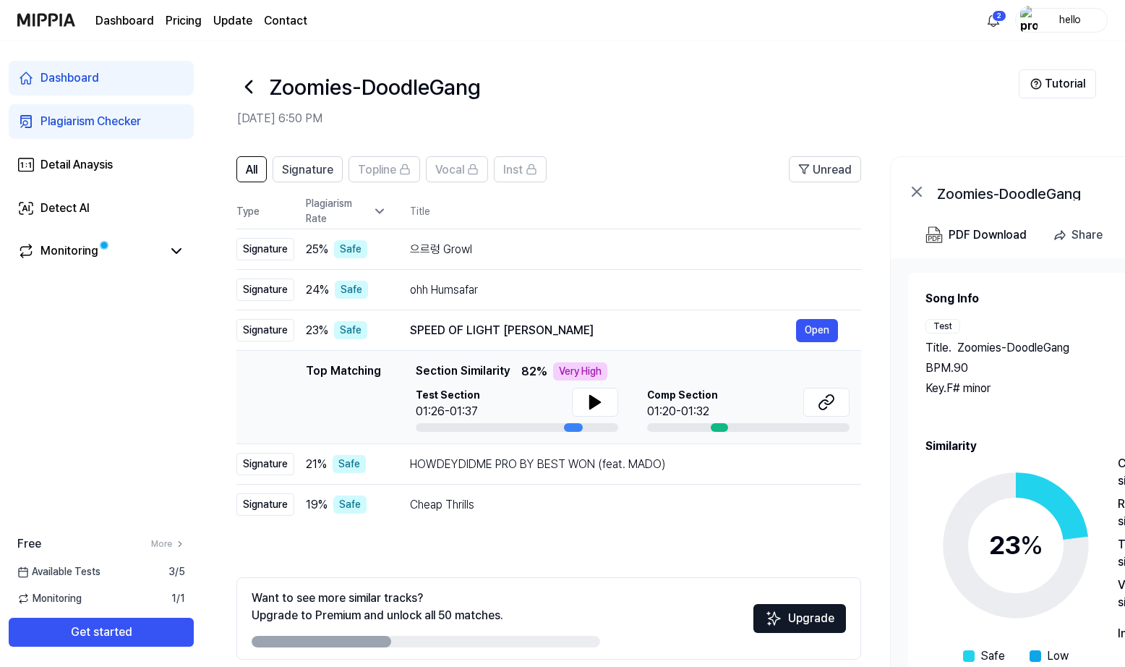
click at [252, 87] on icon at bounding box center [248, 86] width 23 height 23
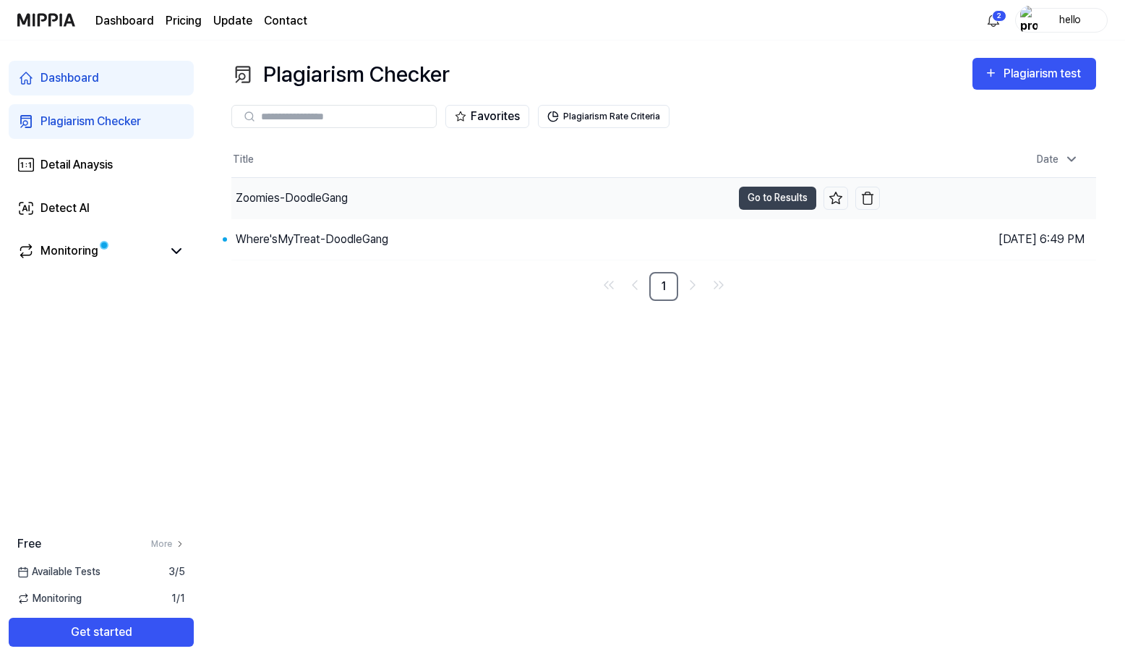
click at [364, 192] on div "Zoomies-DoodleGang" at bounding box center [481, 198] width 500 height 40
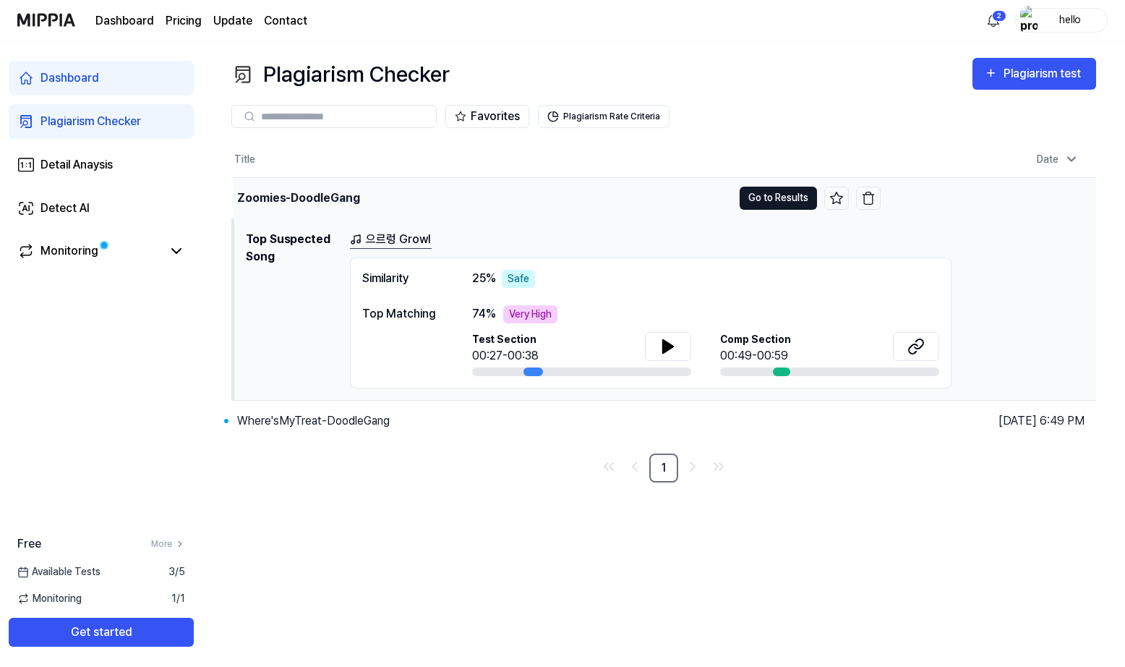
click at [776, 200] on button "Go to Results" at bounding box center [778, 198] width 77 height 23
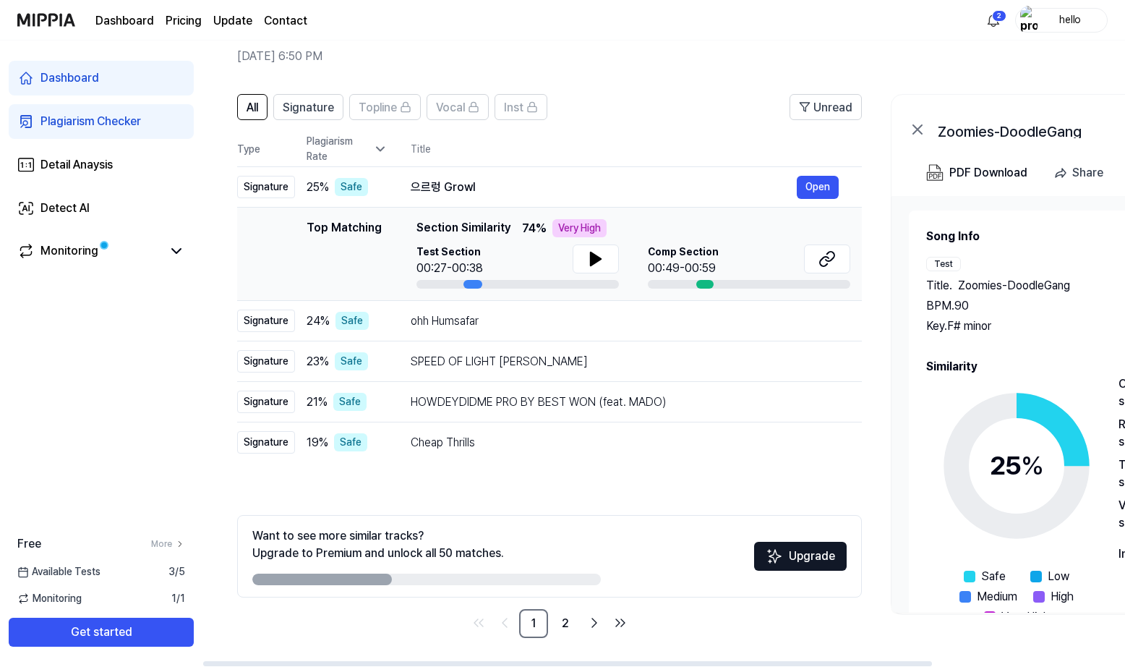
scroll to position [0, 0]
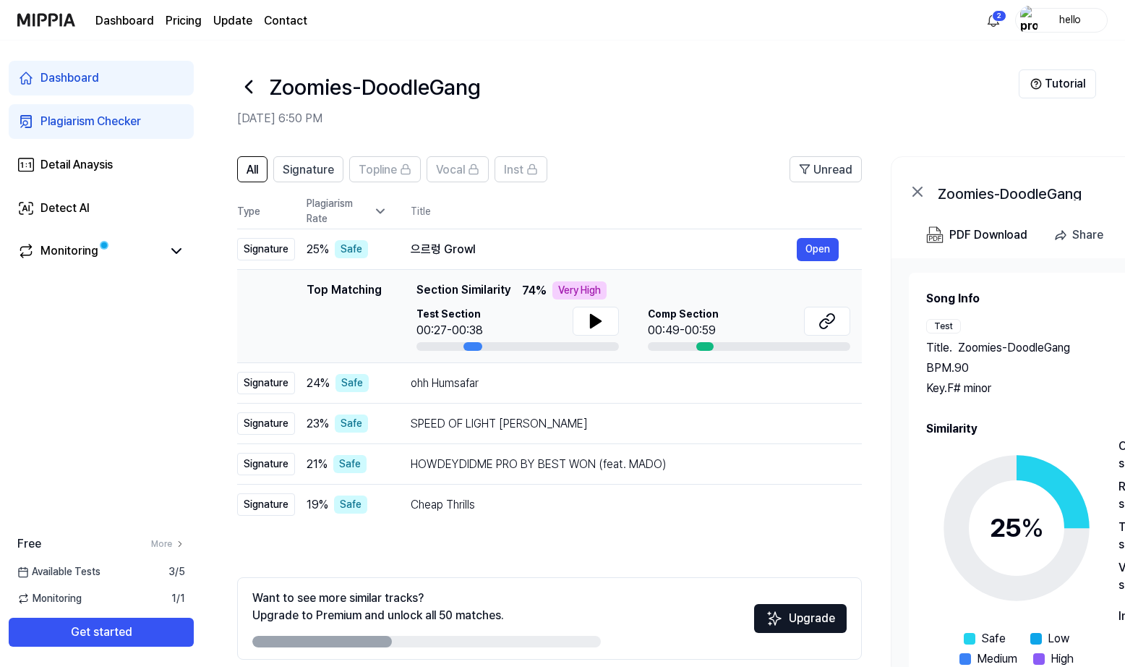
click at [250, 86] on icon at bounding box center [248, 86] width 23 height 23
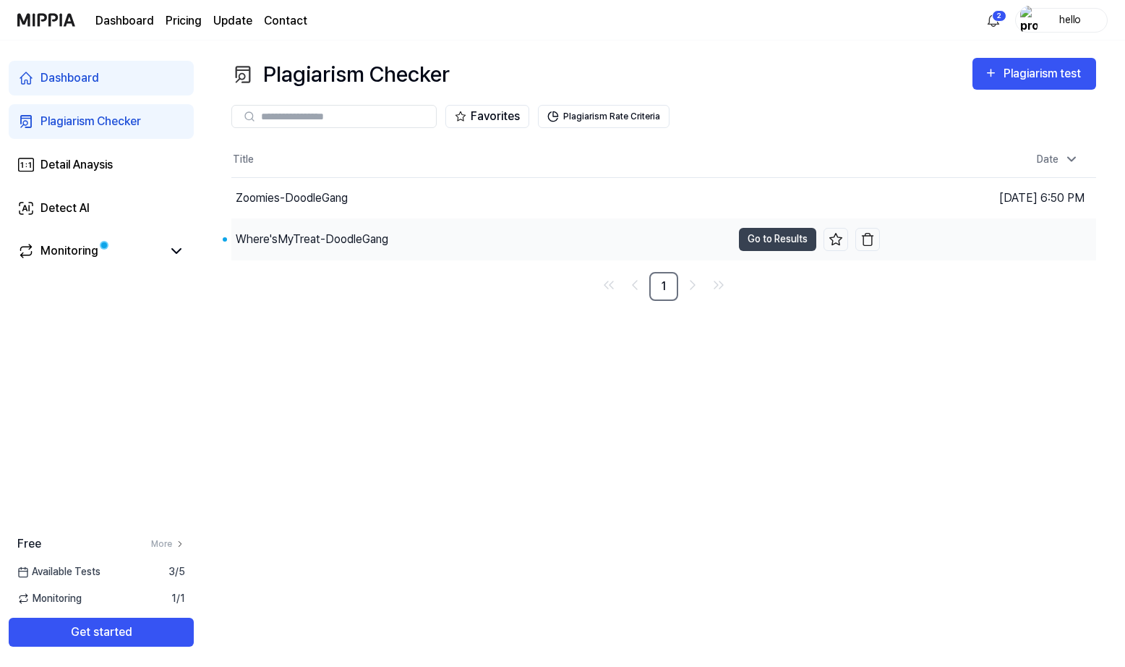
click at [297, 241] on div "Where'sMyTreat-DoodleGang" at bounding box center [312, 239] width 153 height 17
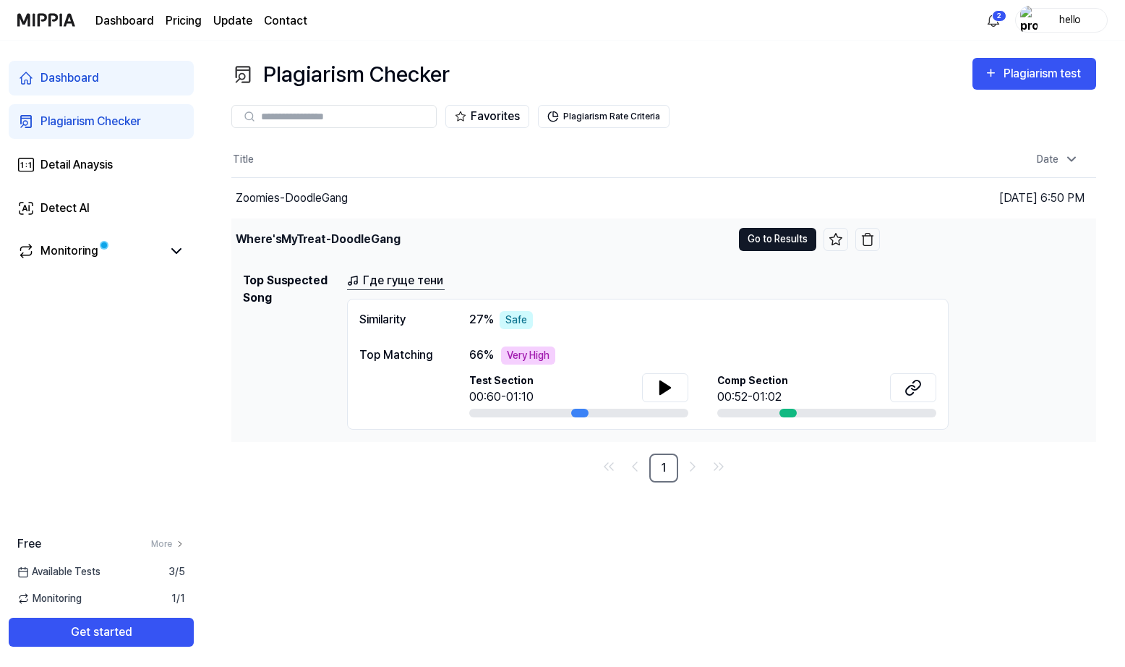
click at [766, 236] on button "Go to Results" at bounding box center [777, 239] width 77 height 23
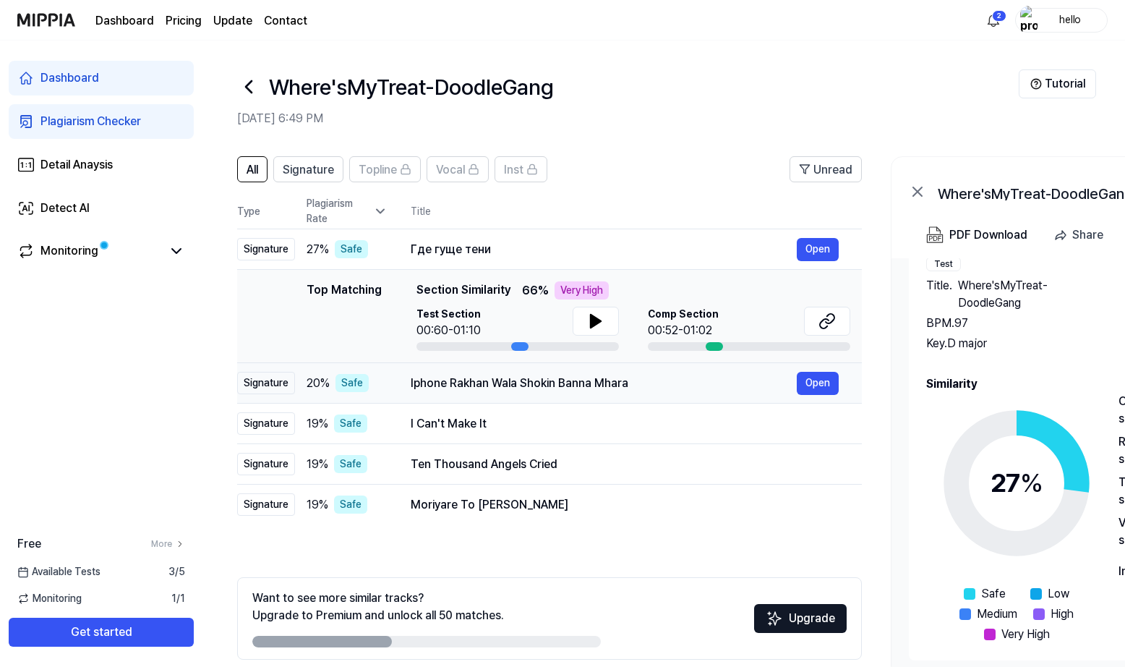
click at [588, 393] on div "Iphone Rakhan Wala Shokin Banna Mhara Open" at bounding box center [625, 383] width 428 height 23
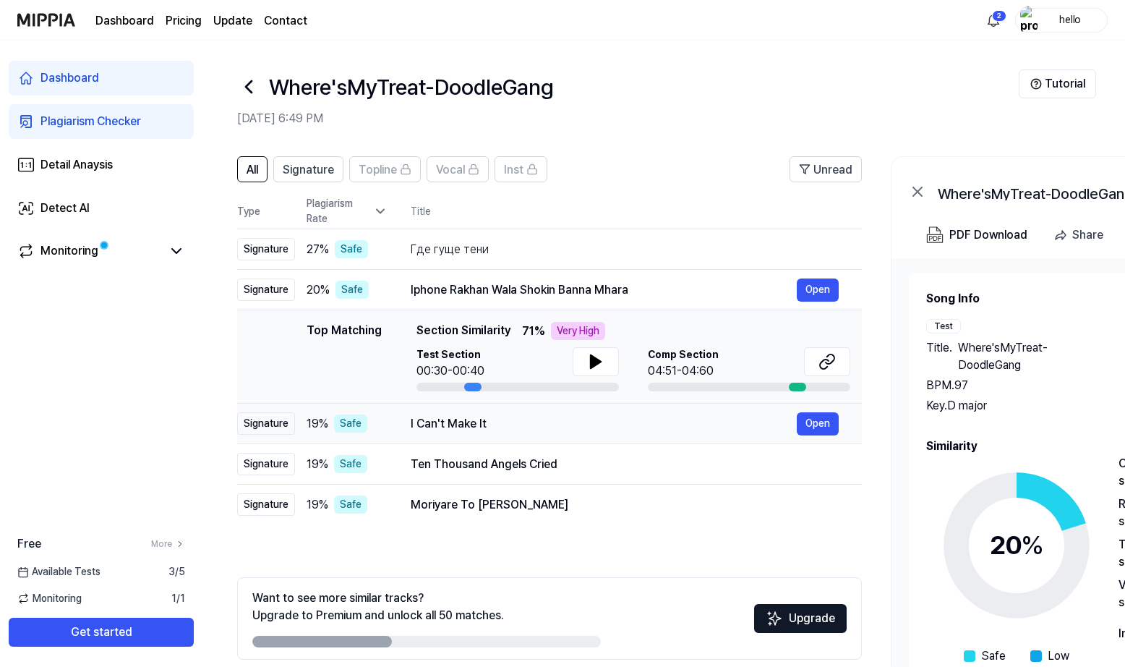
click at [548, 425] on div "I Can't Make It" at bounding box center [604, 423] width 386 height 17
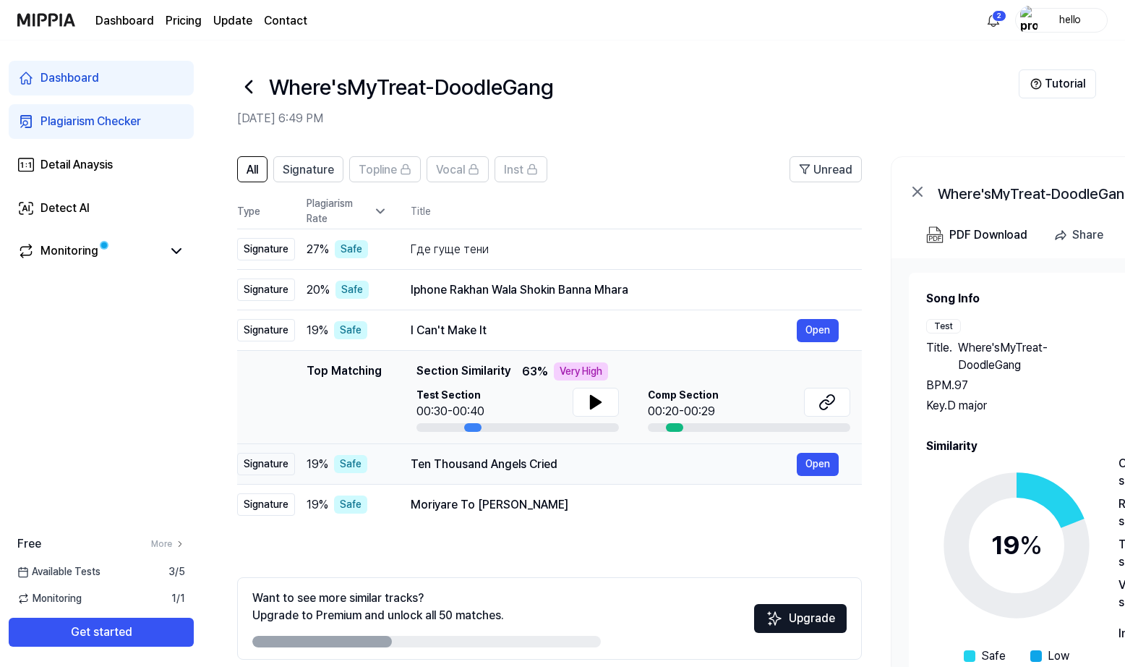
click at [555, 453] on div "Ten Thousand Angels Cried Open" at bounding box center [625, 464] width 428 height 23
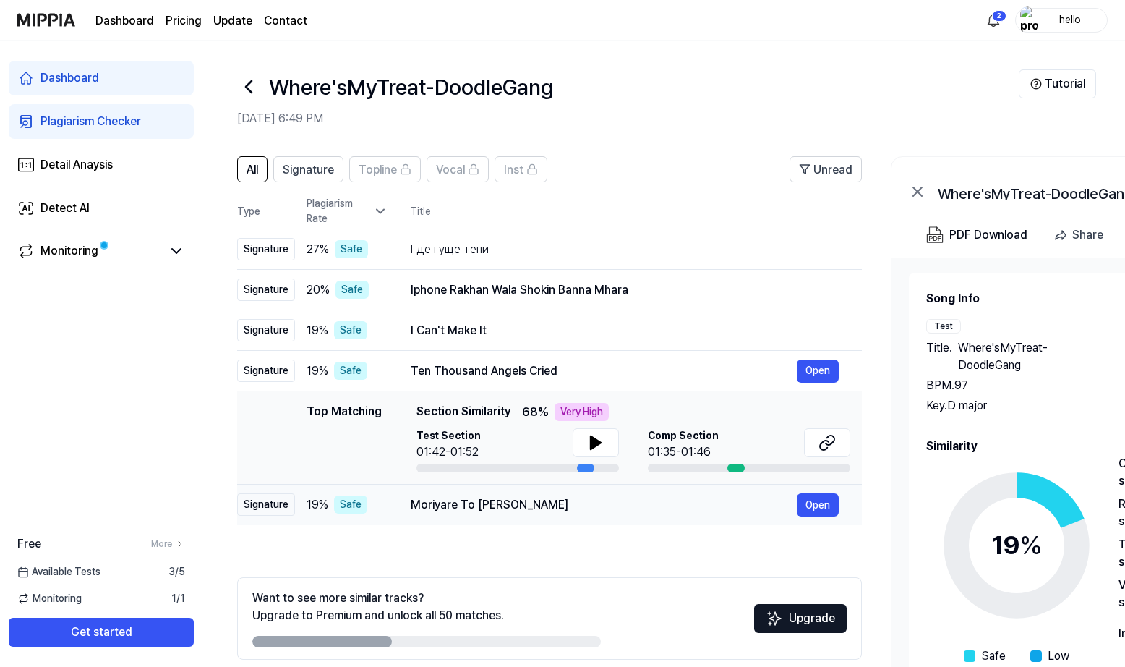
click at [574, 497] on div "Moriyare To Vivah Aayo" at bounding box center [604, 504] width 386 height 17
